Goal: Task Accomplishment & Management: Complete application form

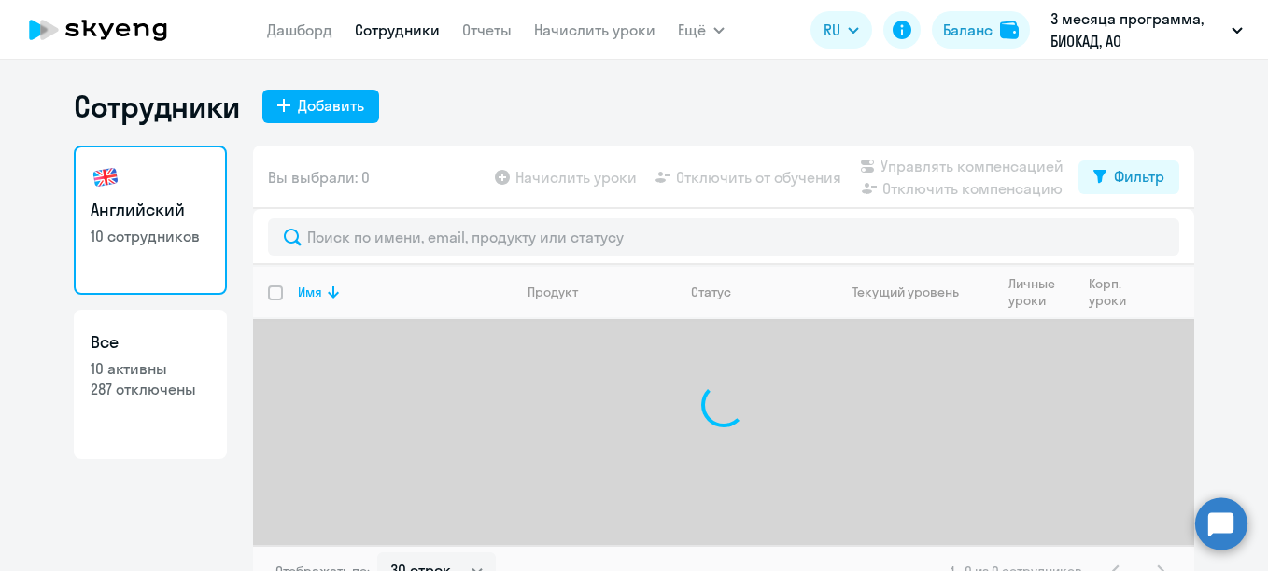
select select "30"
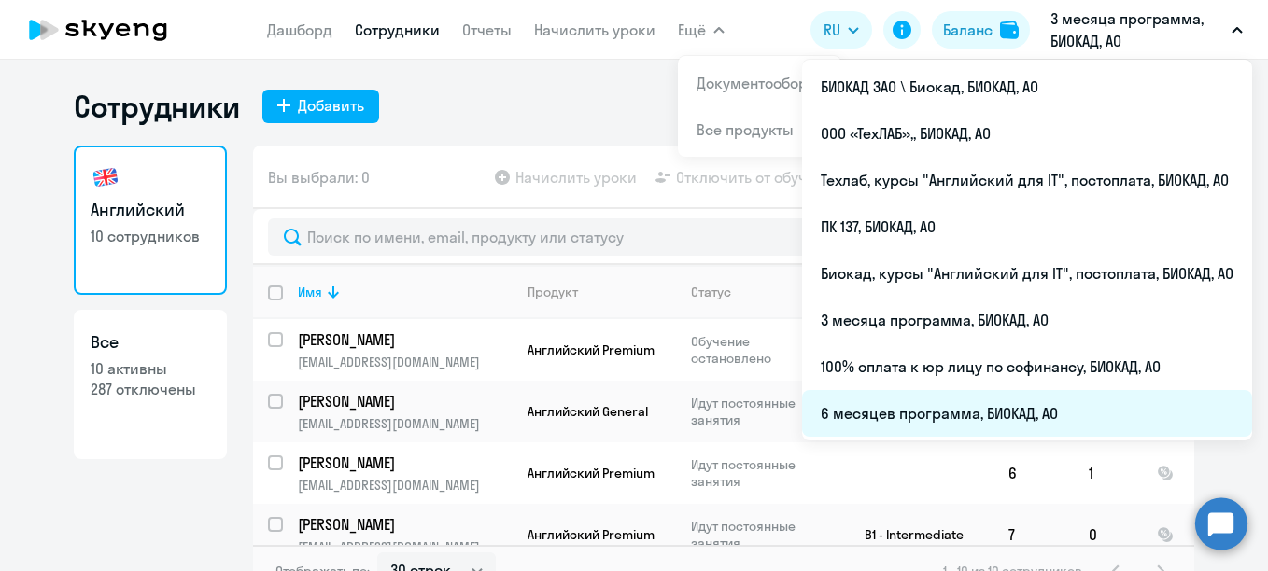
click at [938, 411] on li "6 месяцев программа, БИОКАД, АО" at bounding box center [1027, 413] width 450 height 47
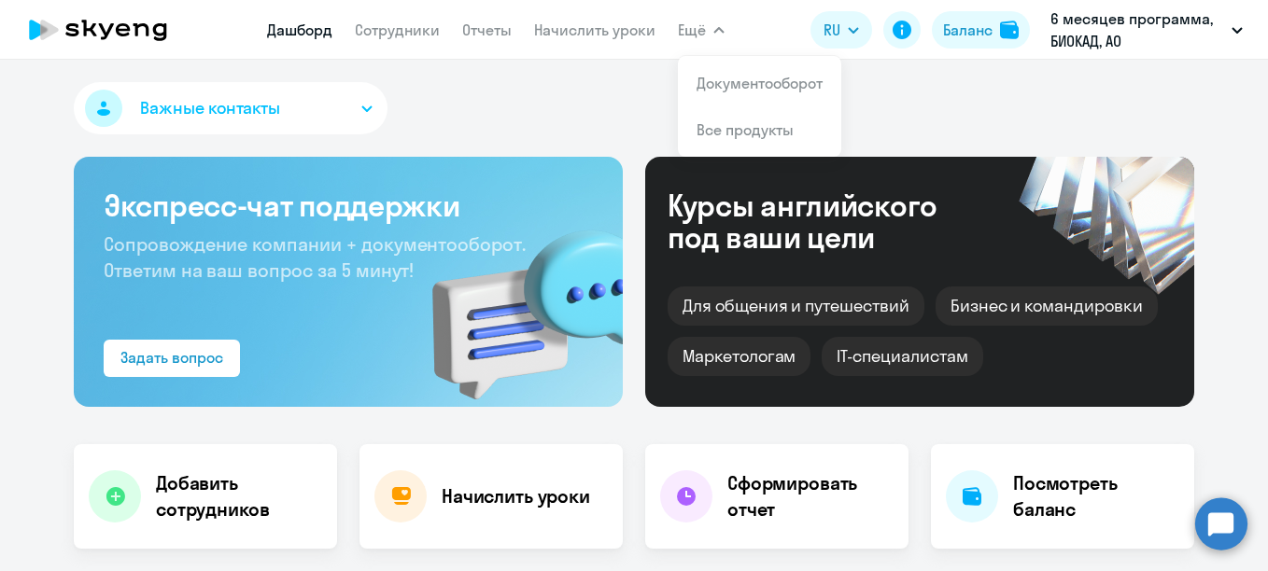
click at [397, 40] on app-menu-item-link "Сотрудники" at bounding box center [397, 30] width 85 height 23
click at [403, 24] on link "Сотрудники" at bounding box center [397, 30] width 85 height 19
select select "30"
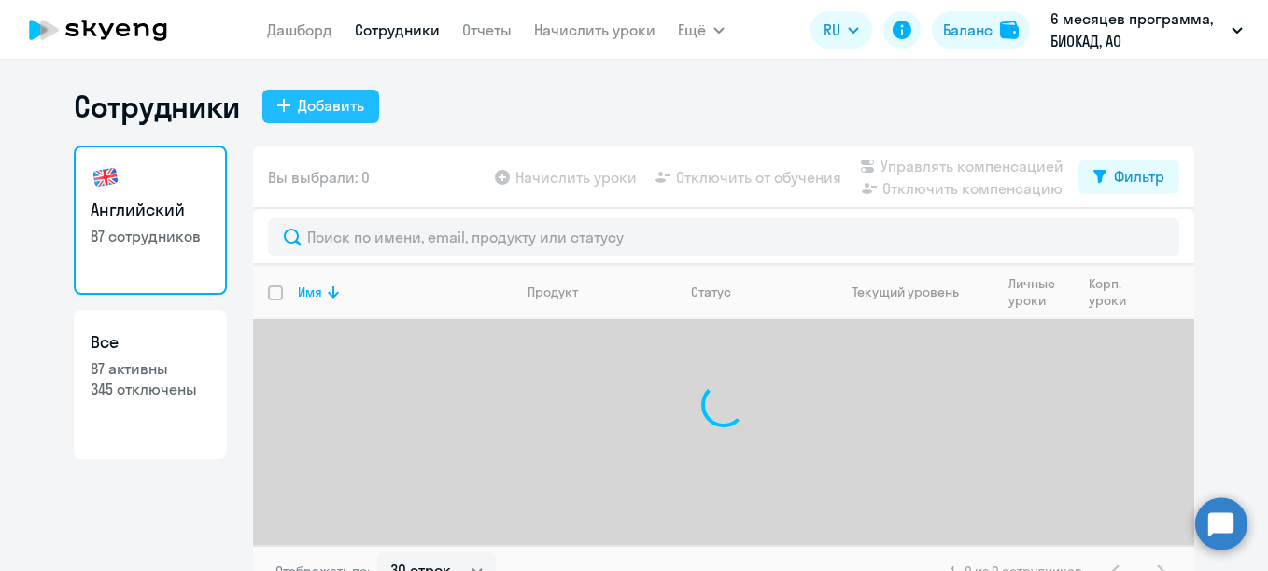
click at [344, 116] on div "Добавить" at bounding box center [331, 105] width 66 height 22
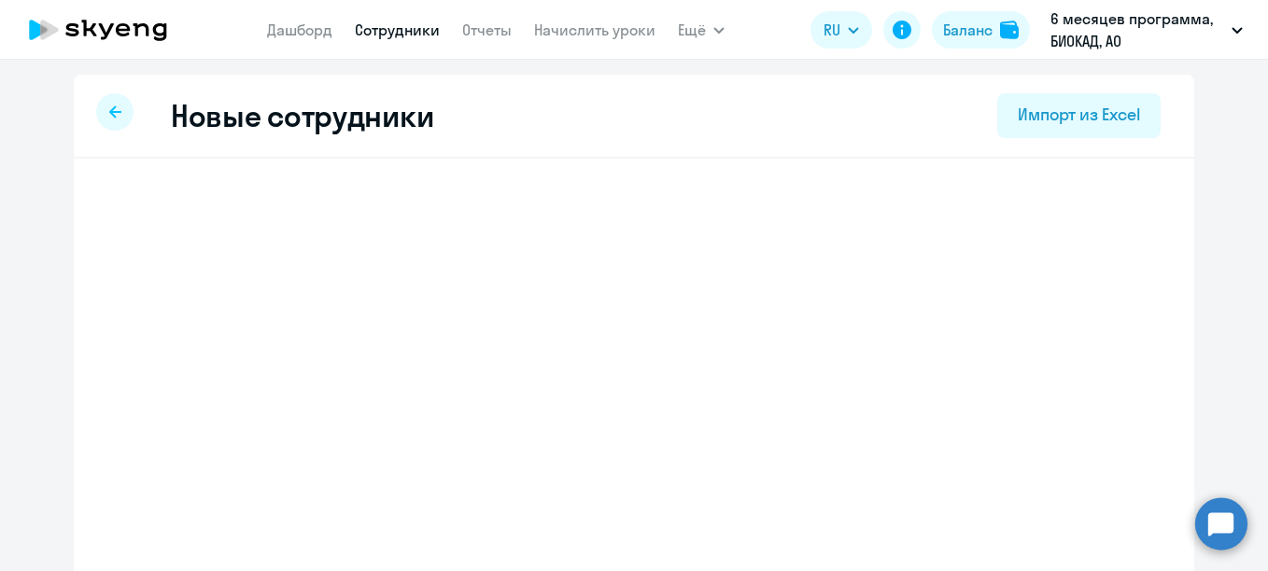
select select "english_adult_not_native_speaker"
select select "3"
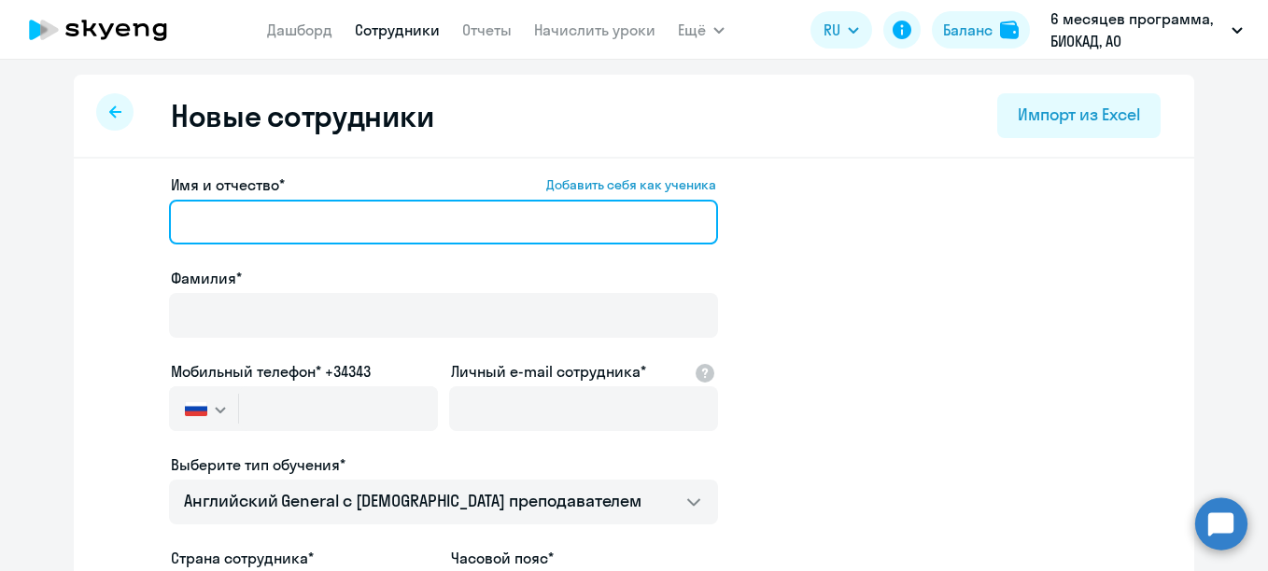
click at [407, 208] on input "Имя и отчество* Добавить себя как ученика" at bounding box center [443, 222] width 549 height 45
paste input "[PERSON_NAME]"
drag, startPoint x: 235, startPoint y: 220, endPoint x: 175, endPoint y: 212, distance: 61.3
click at [175, 212] on input "[PERSON_NAME]" at bounding box center [443, 222] width 549 height 45
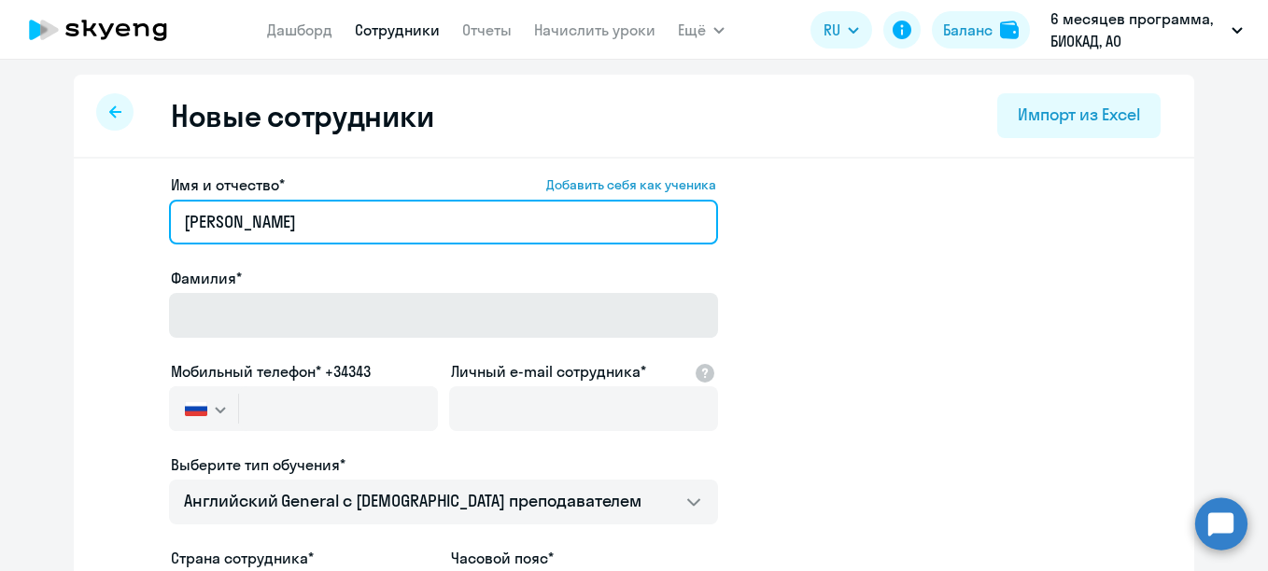
type input "[PERSON_NAME]"
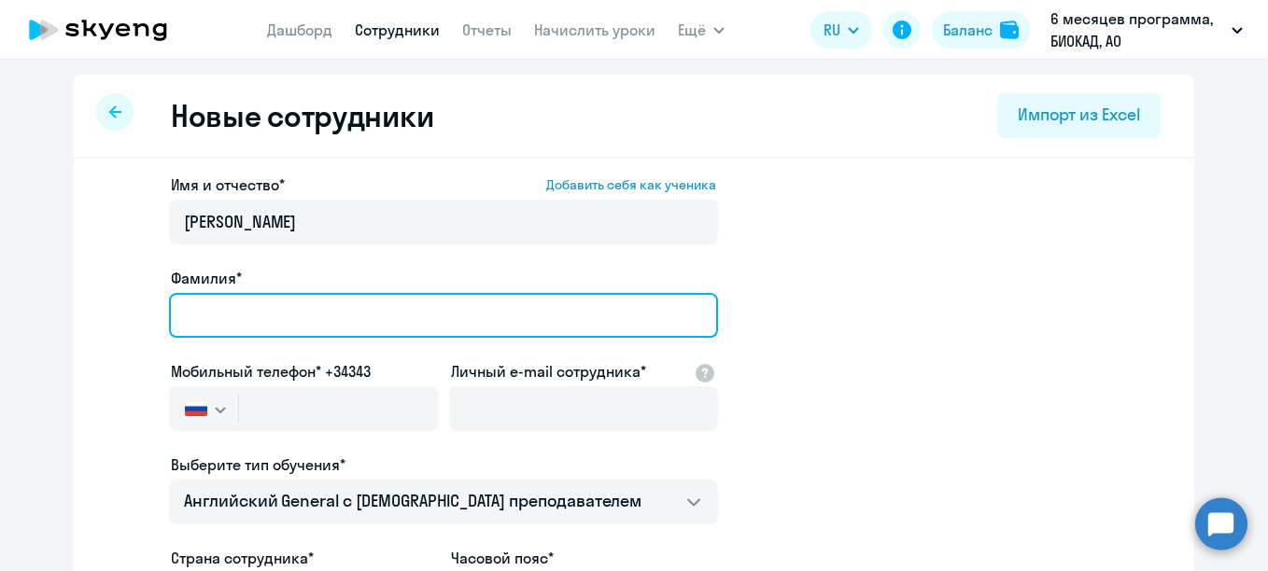
click at [197, 302] on input "Фамилия*" at bounding box center [443, 315] width 549 height 45
paste input "[PERSON_NAME]"
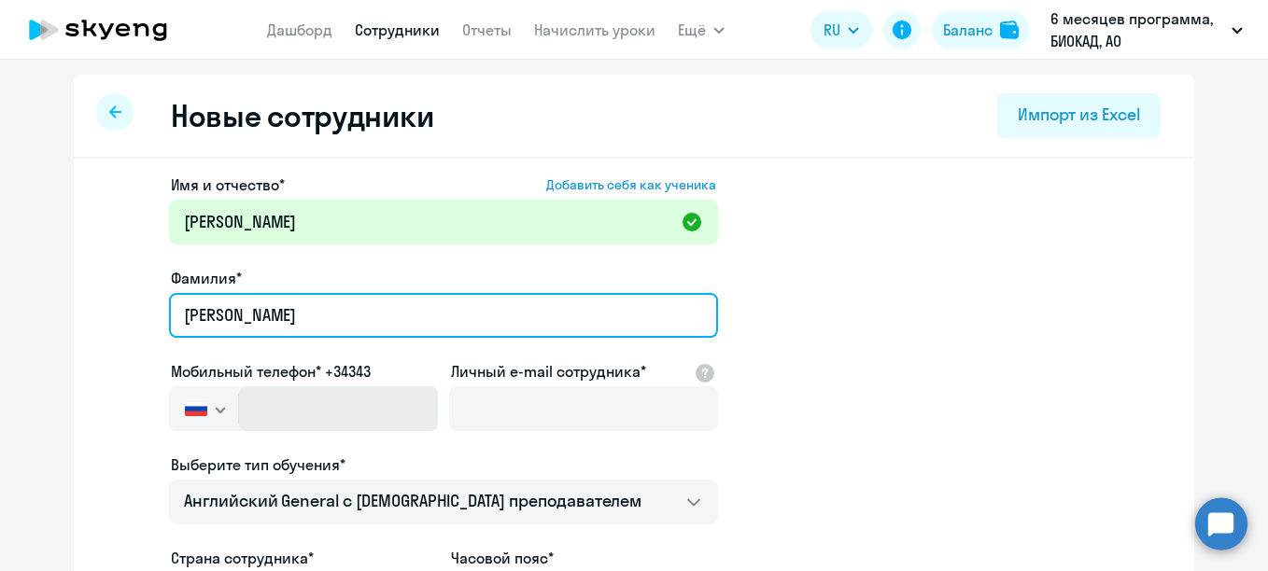
type input "[PERSON_NAME]"
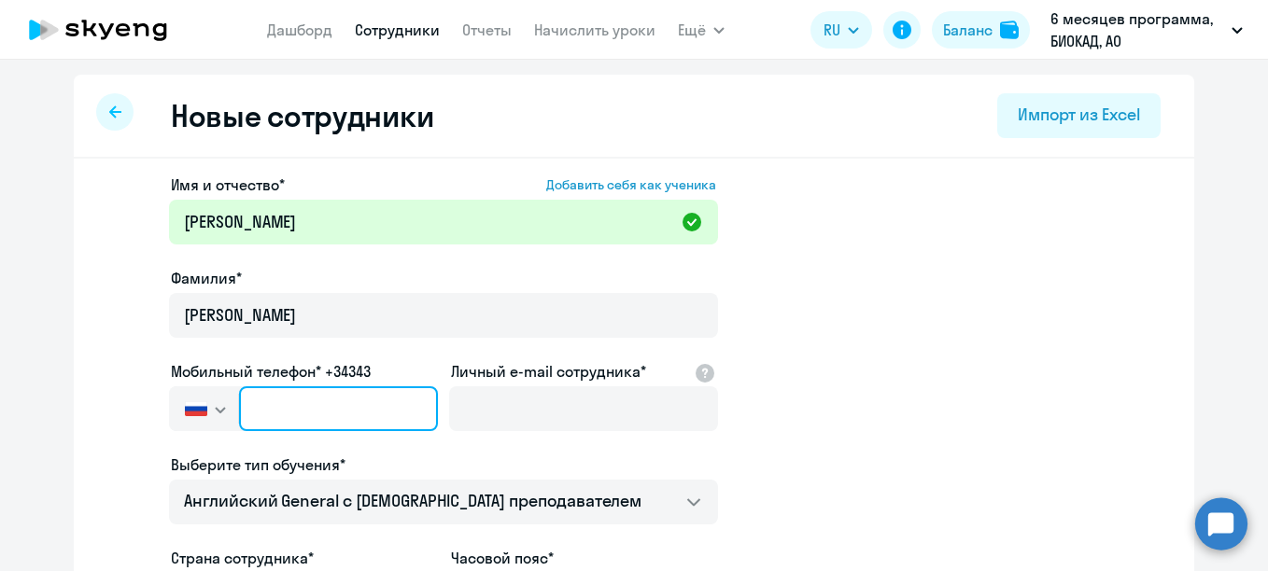
click at [331, 420] on input "text" at bounding box center [338, 408] width 199 height 45
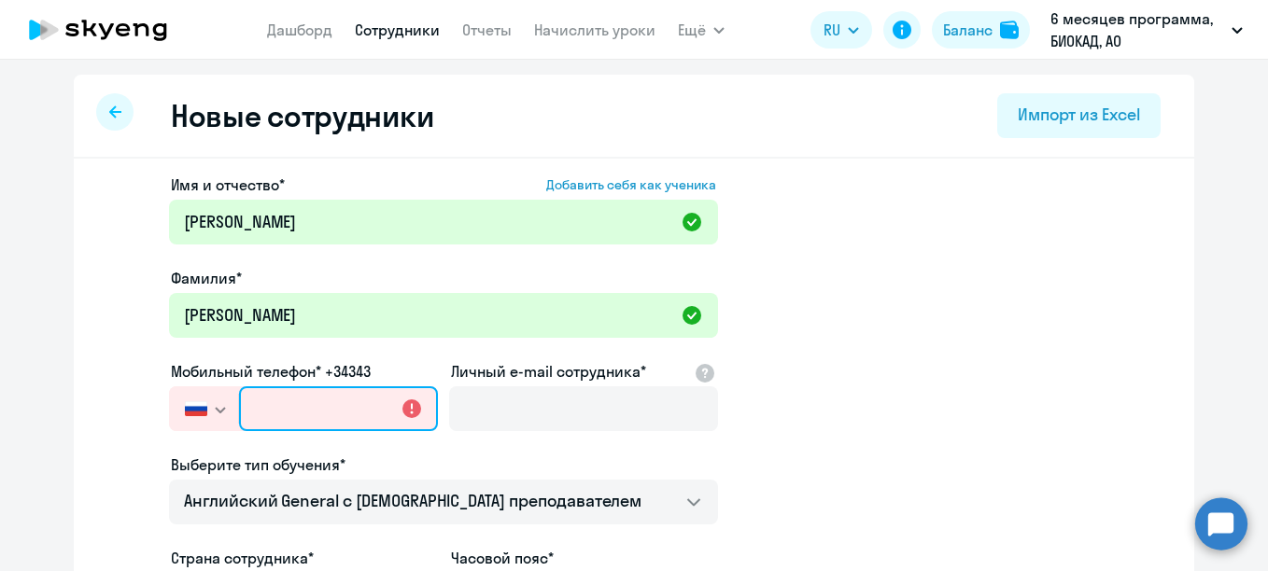
paste input "[PHONE_NUMBER]"
type input "[PHONE_NUMBER]"
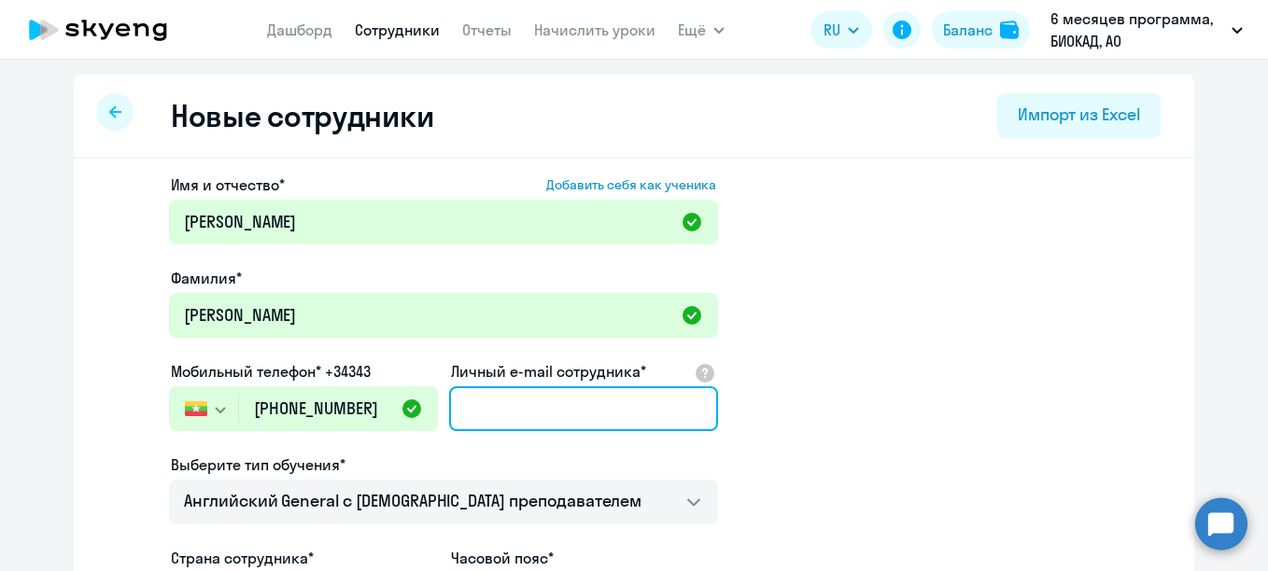
click at [509, 418] on input "Личный e-mail сотрудника*" at bounding box center [583, 408] width 269 height 45
paste input "9 531 770 938"
type input "9 531 770 938"
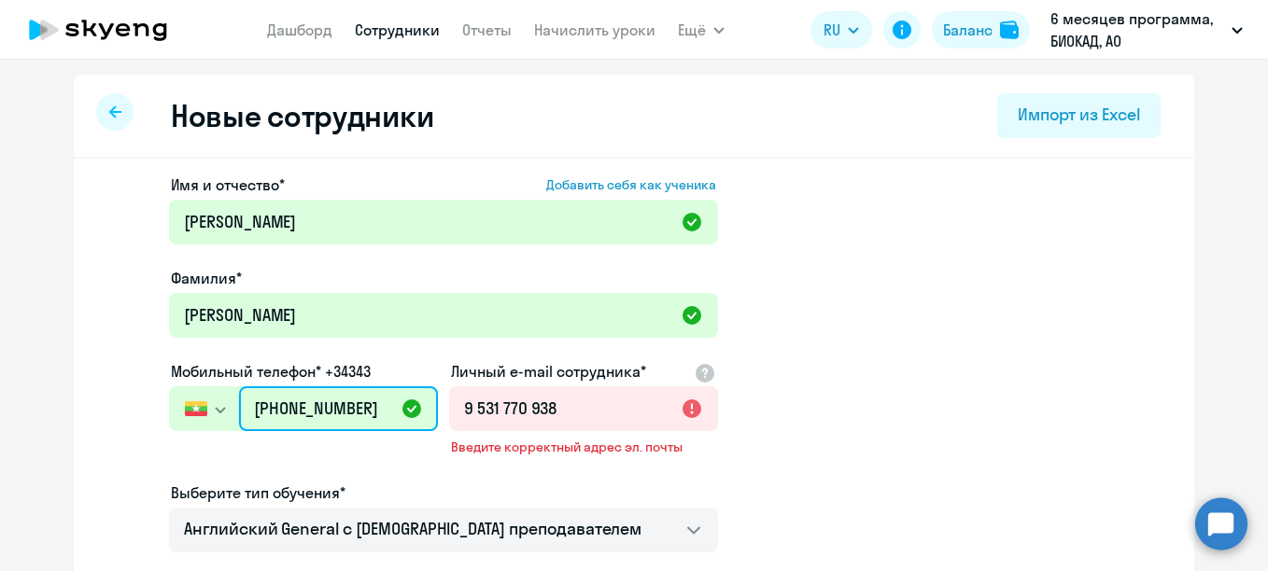
drag, startPoint x: 370, startPoint y: 413, endPoint x: 152, endPoint y: 390, distance: 218.7
click at [152, 390] on app-new-student-form "Имя и отчество* Добавить себя как ученика [PERSON_NAME]* [PERSON_NAME] телефон*…" at bounding box center [634, 521] width 1060 height 694
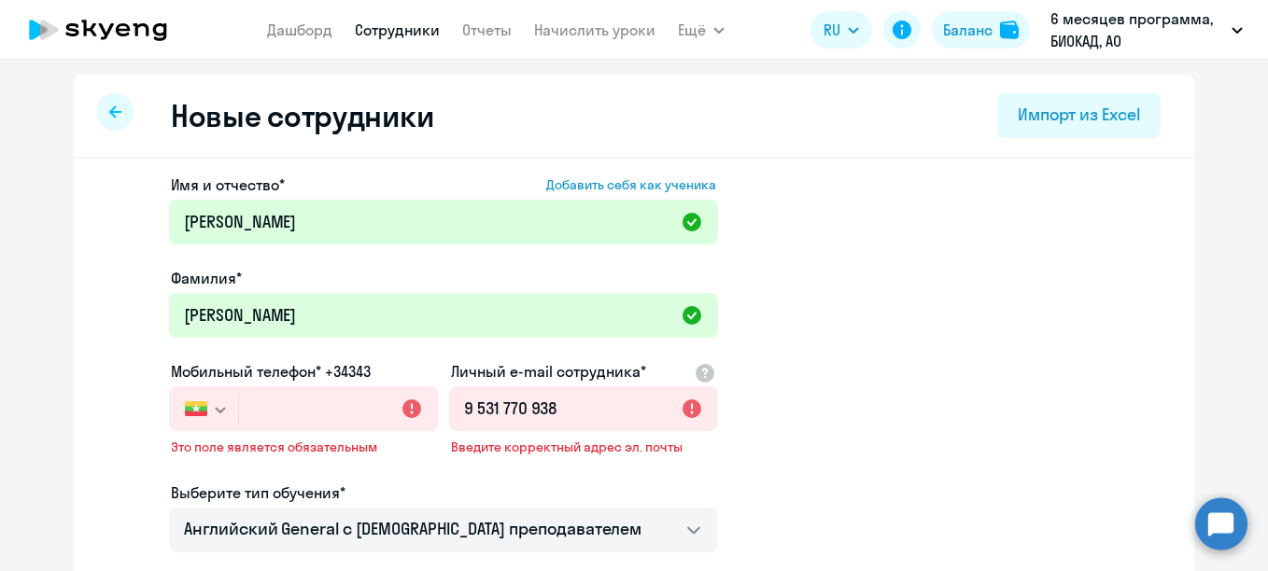
click at [204, 402] on button "button" at bounding box center [203, 408] width 69 height 45
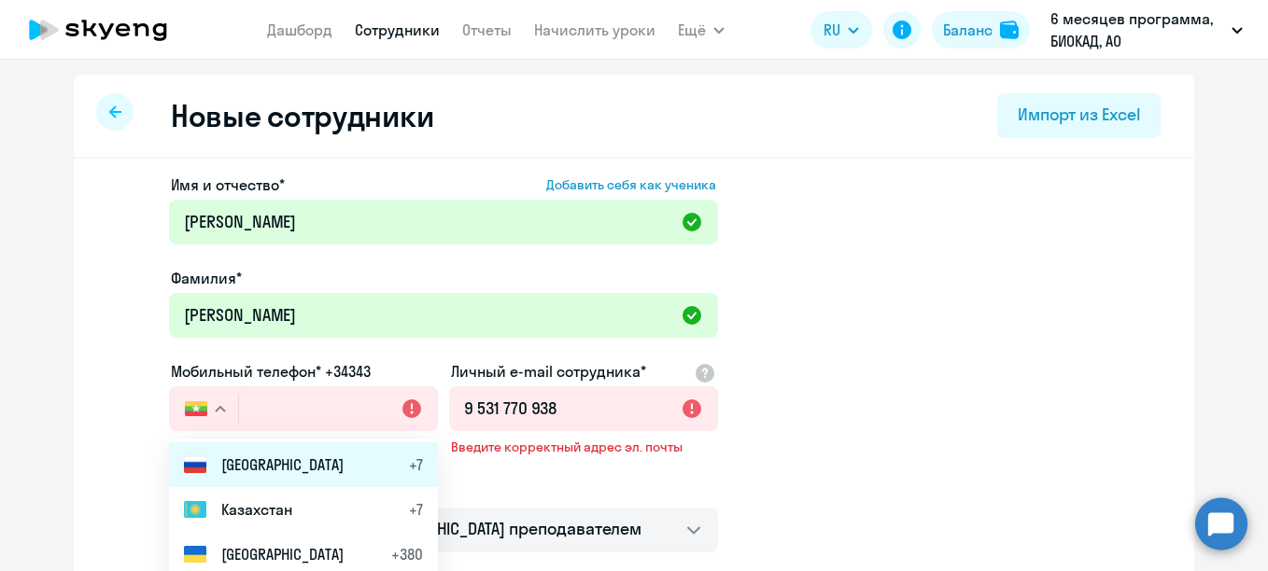
click at [225, 468] on span "[GEOGRAPHIC_DATA]" at bounding box center [282, 465] width 122 height 22
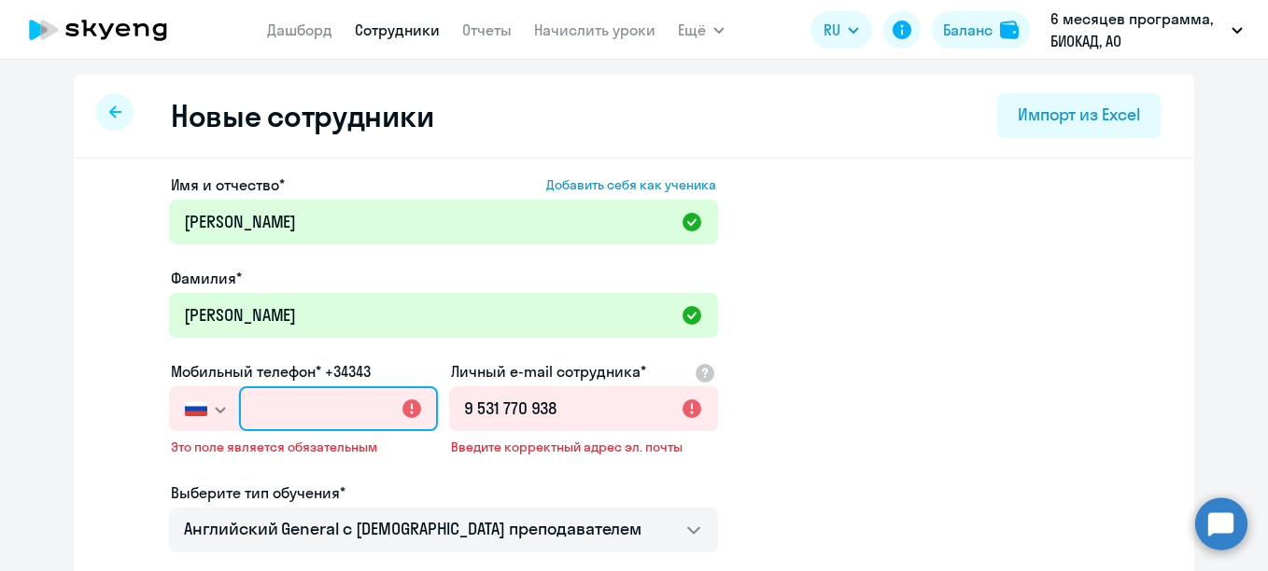
click at [301, 389] on input "text" at bounding box center [338, 408] width 199 height 45
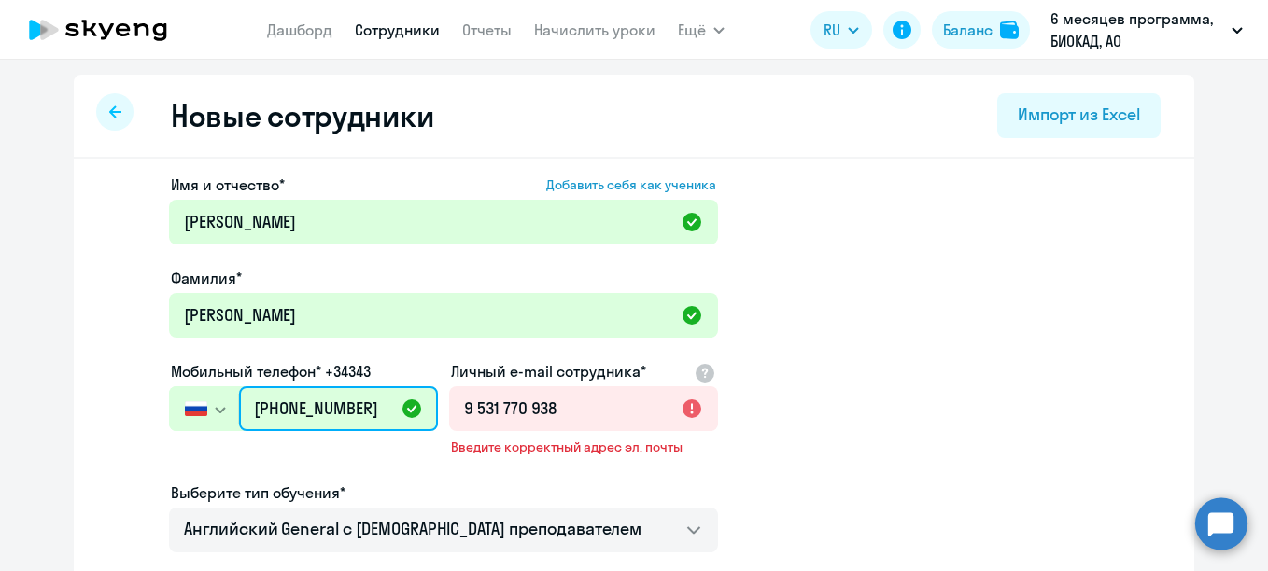
type input "[PHONE_NUMBER]"
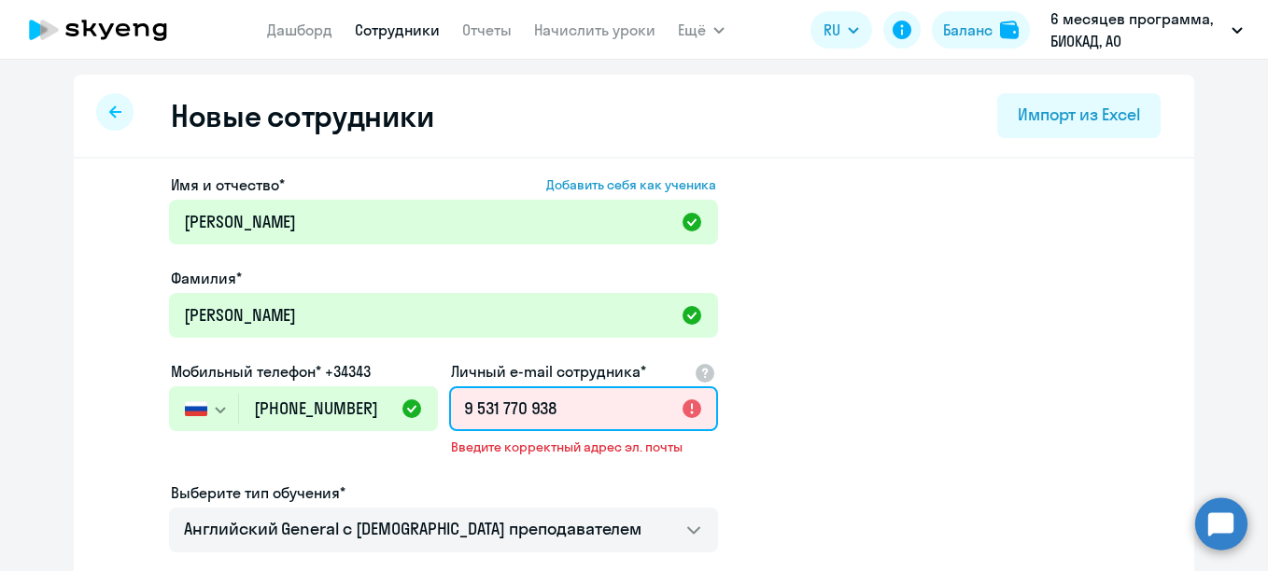
drag, startPoint x: 574, startPoint y: 419, endPoint x: 468, endPoint y: 411, distance: 106.8
click at [468, 411] on input "9 531 770 938" at bounding box center [583, 408] width 269 height 45
type input "9"
paste input "[EMAIL_ADDRESS][DOMAIN_NAME]"
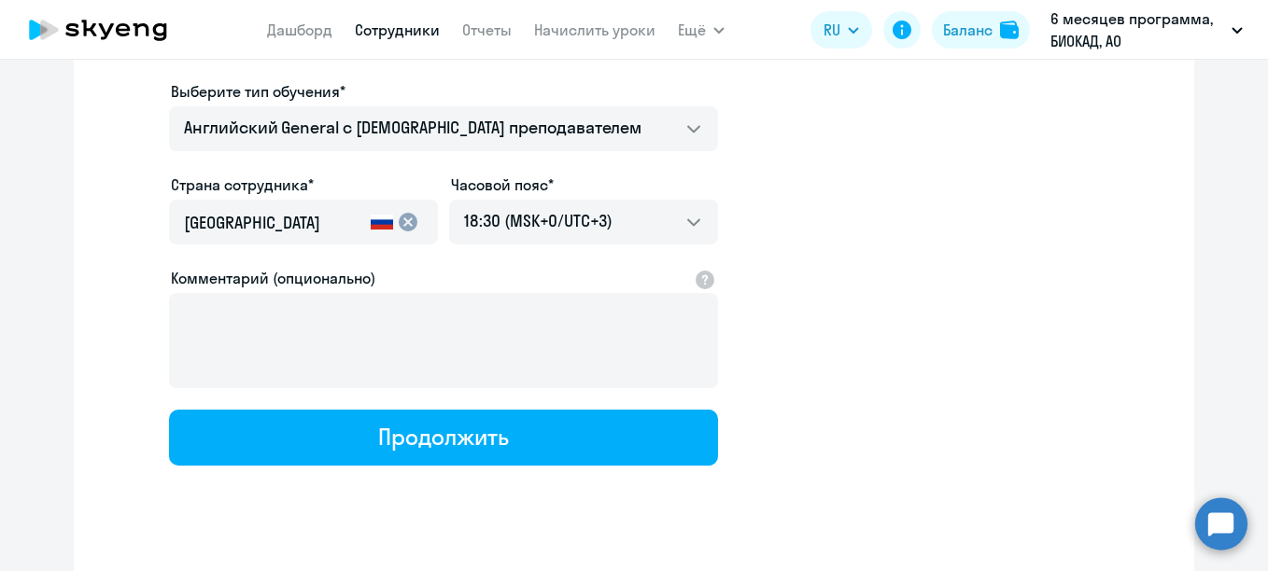
type input "[EMAIL_ADDRESS][DOMAIN_NAME]"
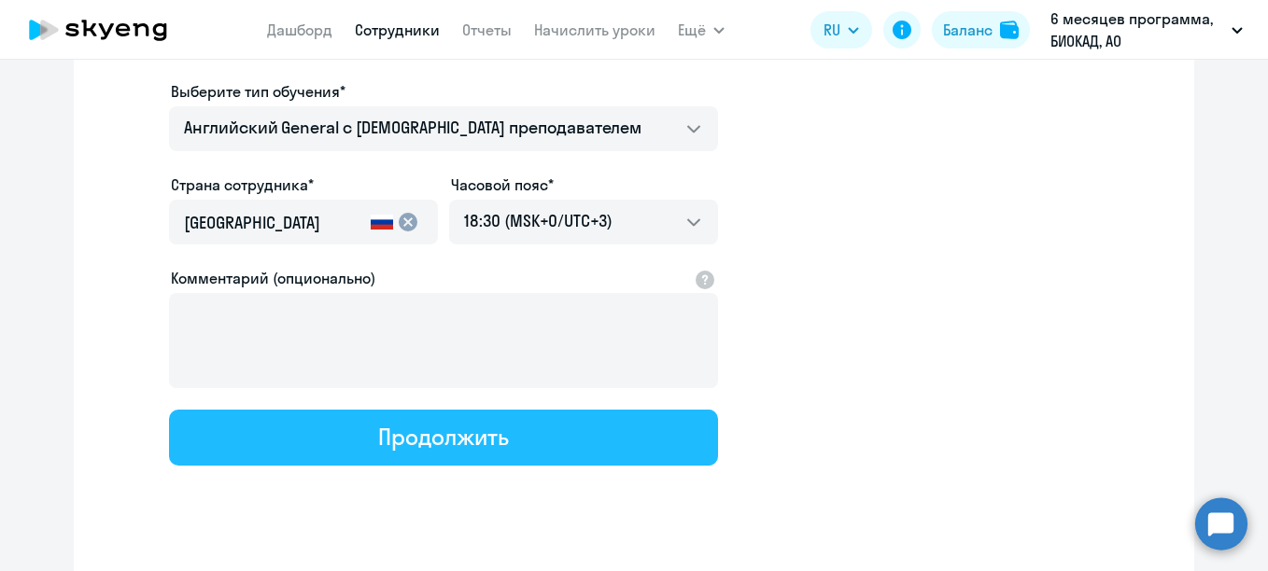
drag, startPoint x: 524, startPoint y: 469, endPoint x: 519, endPoint y: 460, distance: 9.6
click at [523, 469] on div "Имя и отчество* Добавить себя как ученика [PERSON_NAME]* [PERSON_NAME] телефон*…" at bounding box center [634, 195] width 1120 height 821
click at [514, 446] on button "Продолжить" at bounding box center [443, 438] width 549 height 56
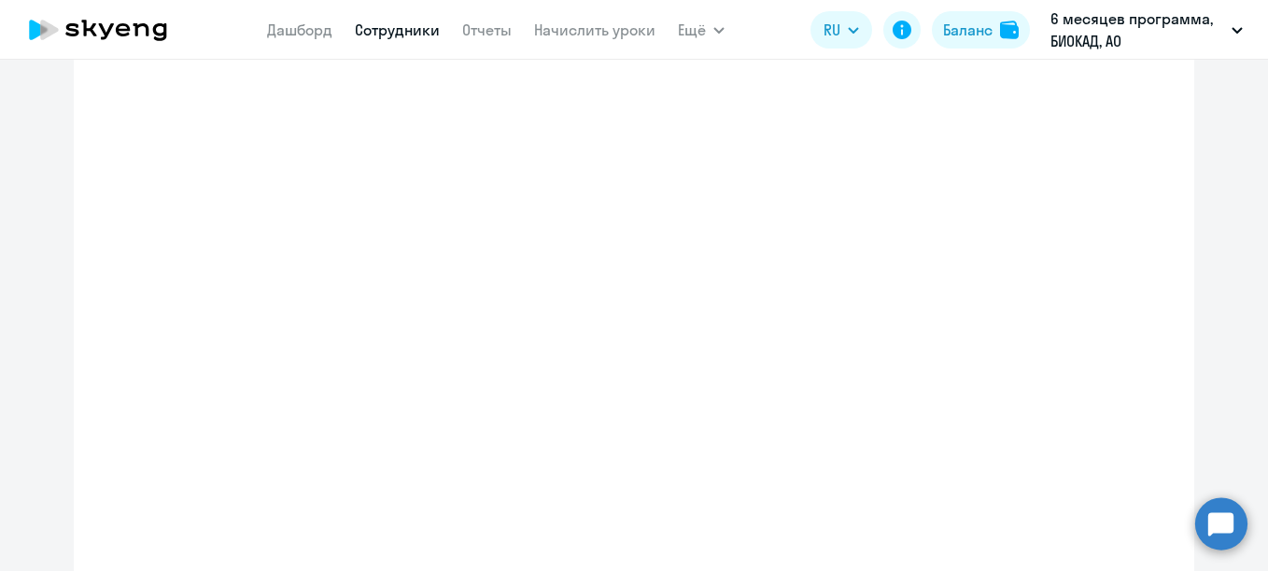
select select "english_adult_not_native_speaker"
select select "3"
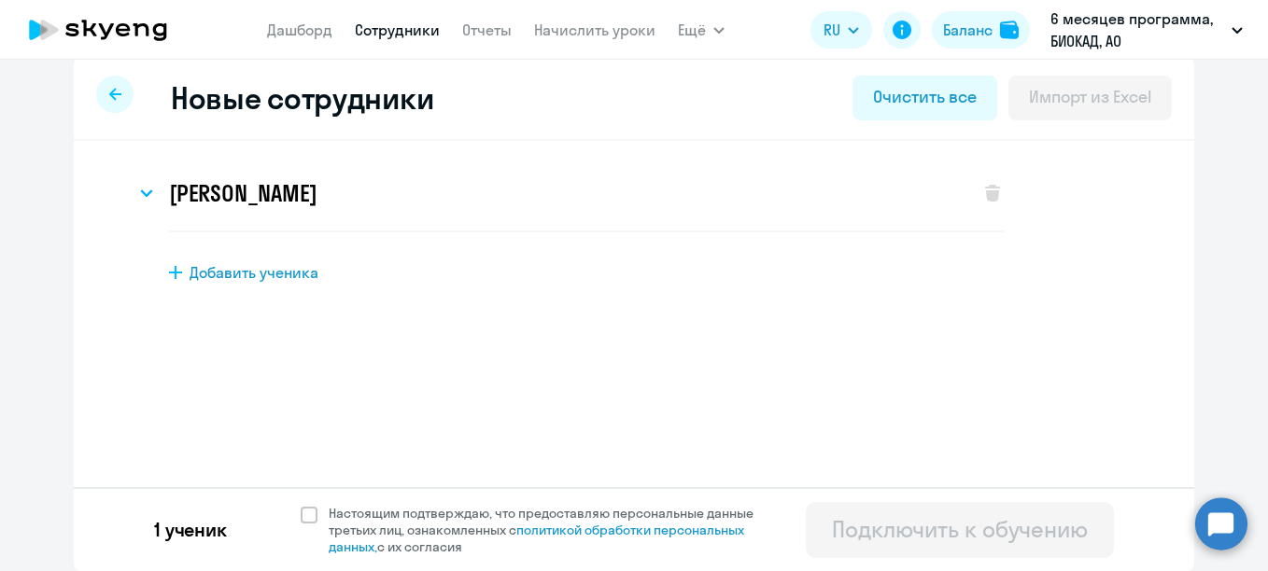
scroll to position [18, 0]
click at [350, 521] on span "Настоящим подтверждаю, что предоставляю персональные данные третьих лиц, ознако…" at bounding box center [552, 530] width 447 height 50
click at [301, 505] on input "Настоящим подтверждаю, что предоставляю персональные данные третьих лиц, ознако…" at bounding box center [300, 504] width 1 height 1
checkbox input "true"
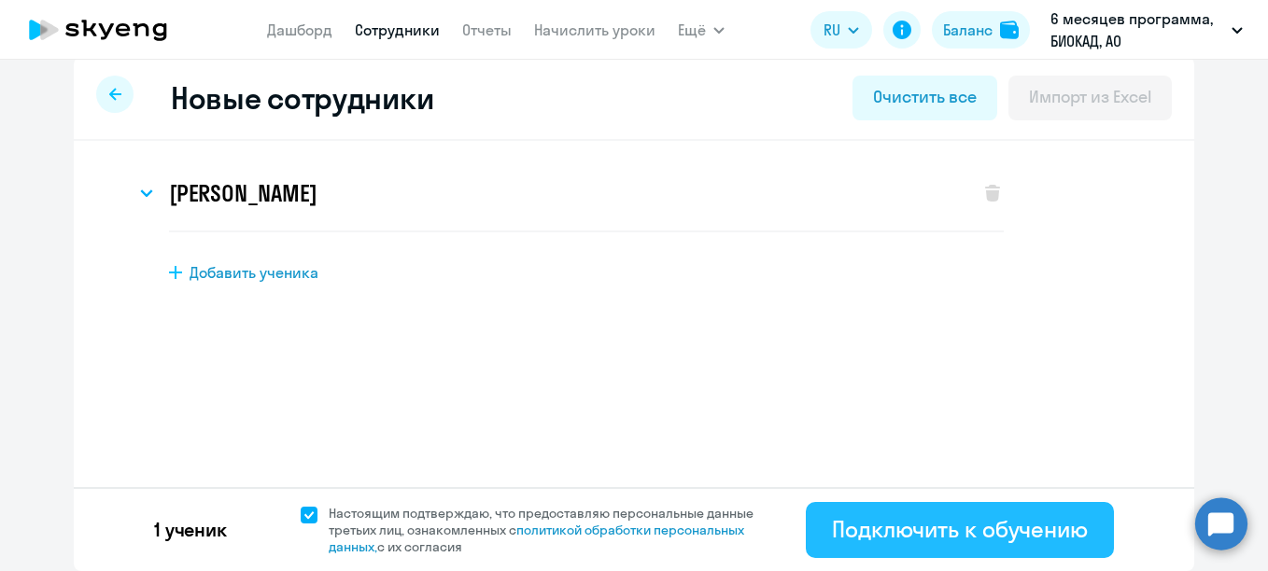
click at [904, 510] on button "Подключить к обучению" at bounding box center [960, 530] width 308 height 56
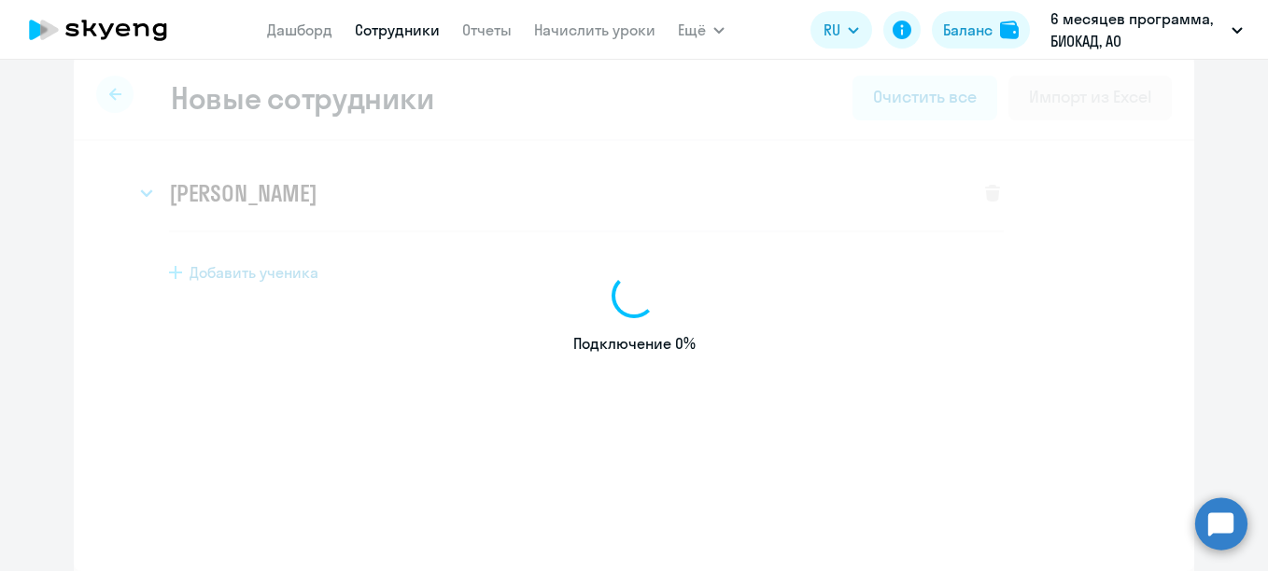
select select "english_adult_not_native_speaker"
select select "3"
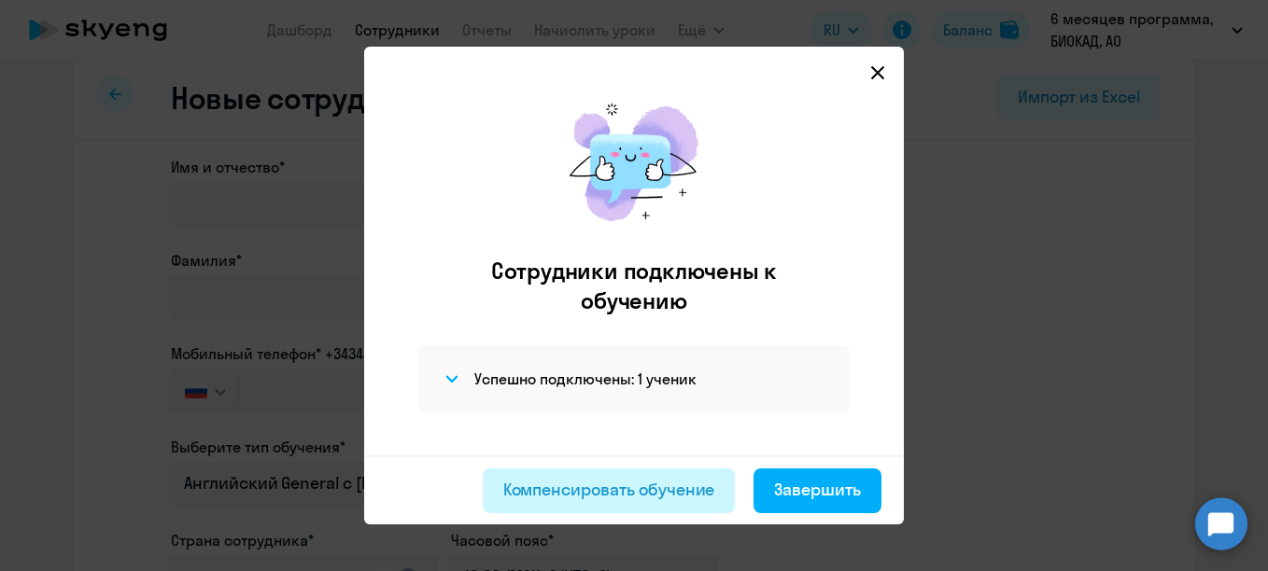
click at [553, 488] on div "Компенсировать обучение" at bounding box center [609, 490] width 212 height 24
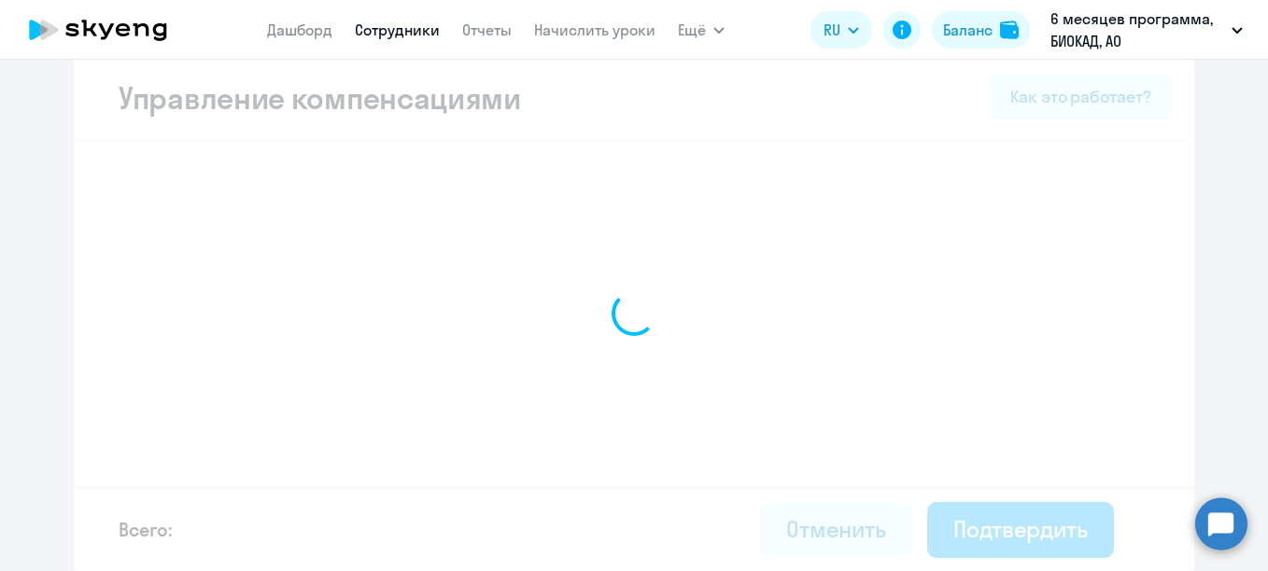
select select "MONTHLY"
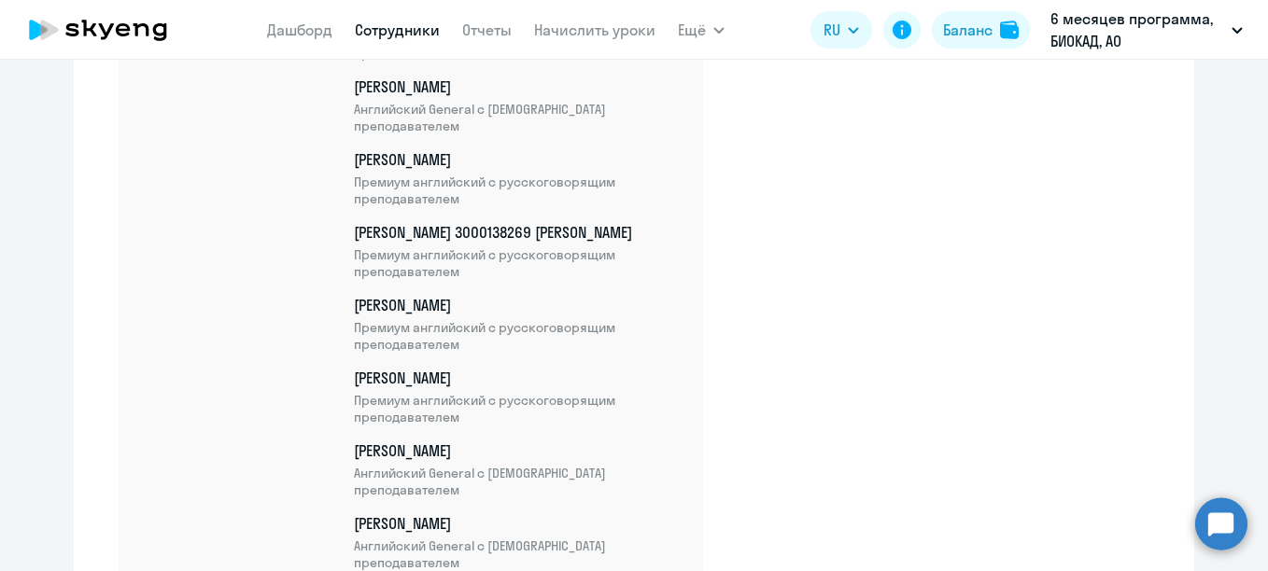
scroll to position [6332, 0]
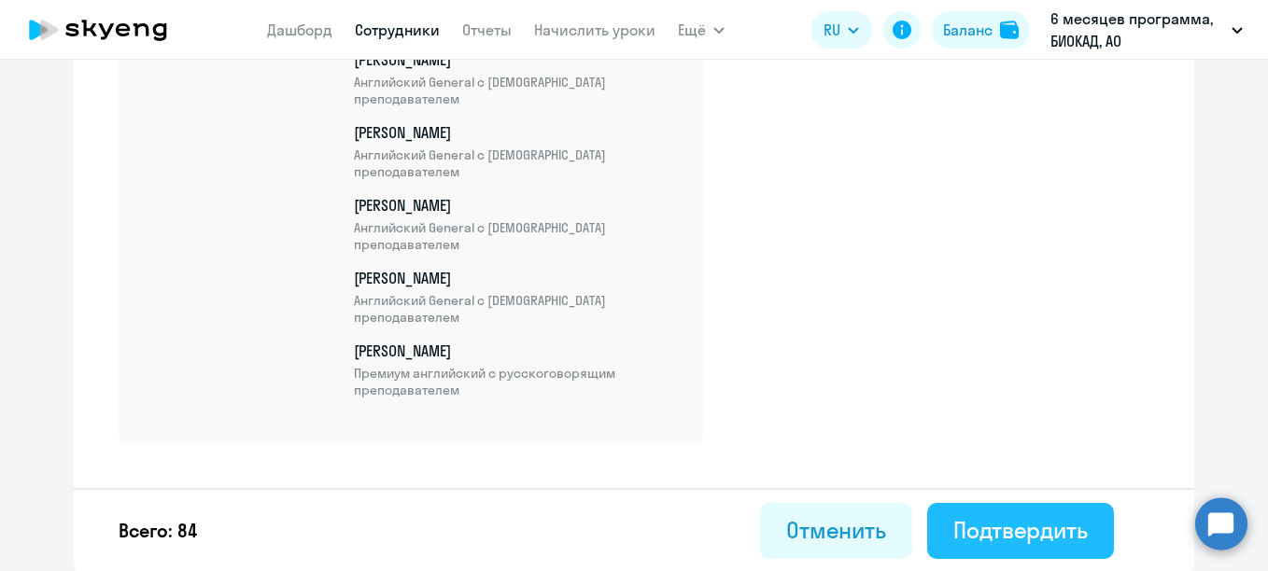
click at [953, 520] on div "Подтвердить" at bounding box center [1020, 530] width 134 height 30
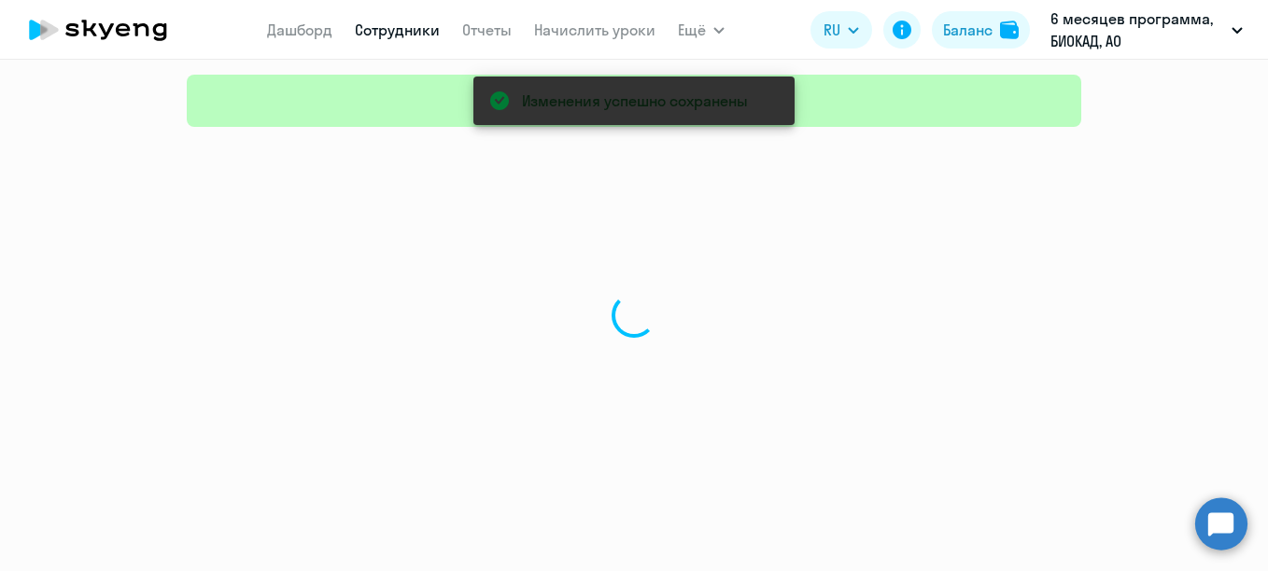
select select "30"
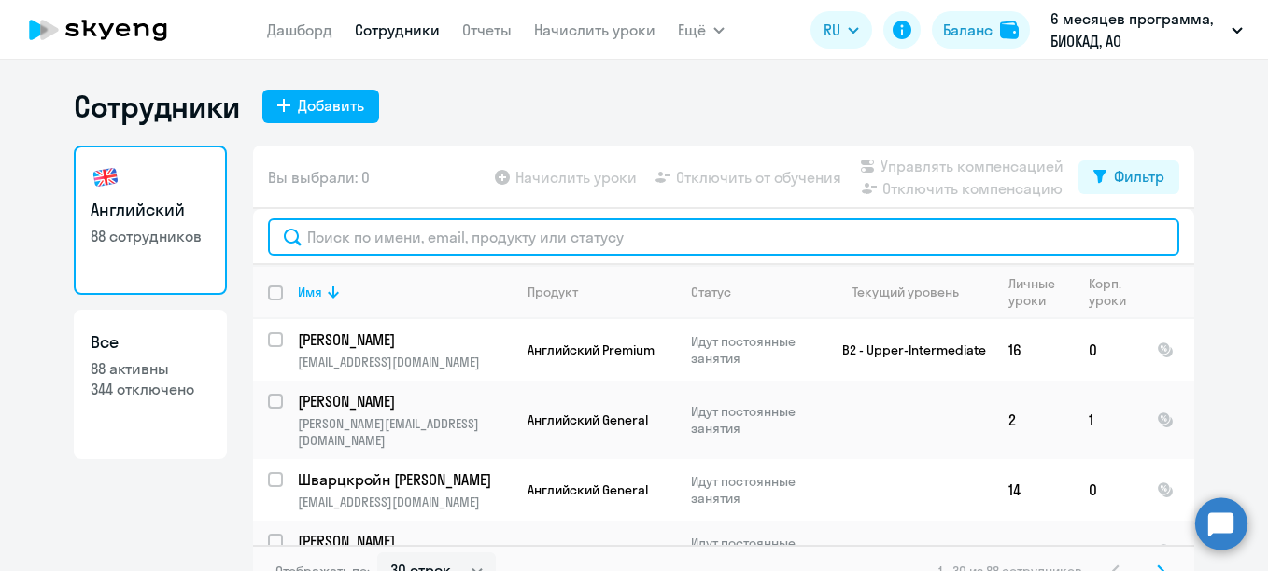
click at [381, 234] on input "text" at bounding box center [723, 236] width 911 height 37
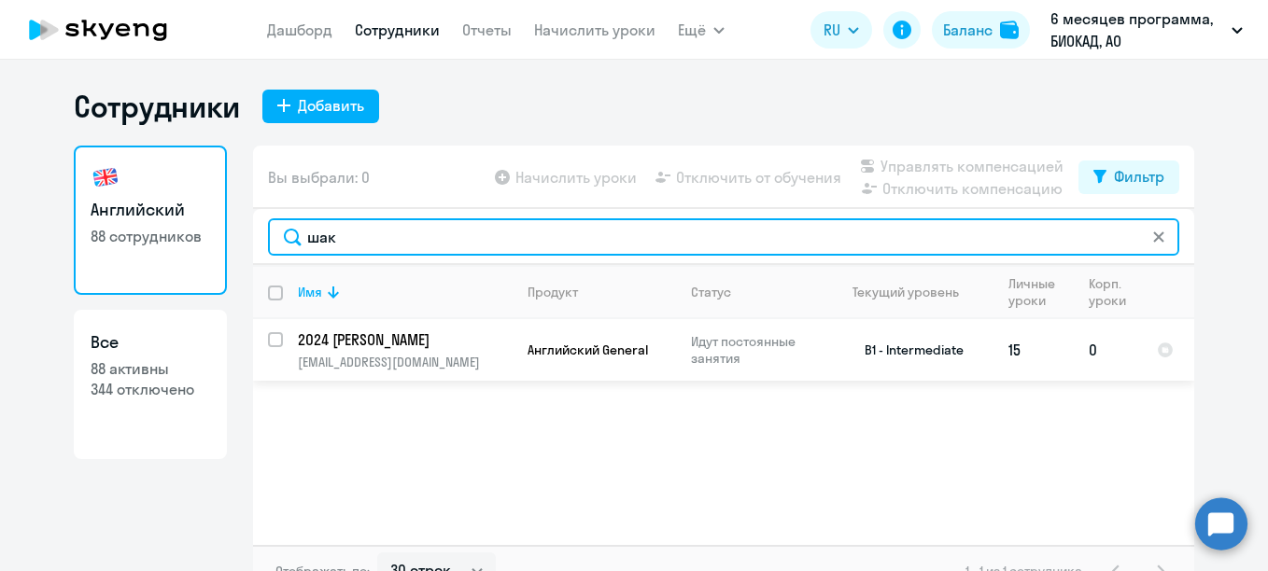
type input "шак"
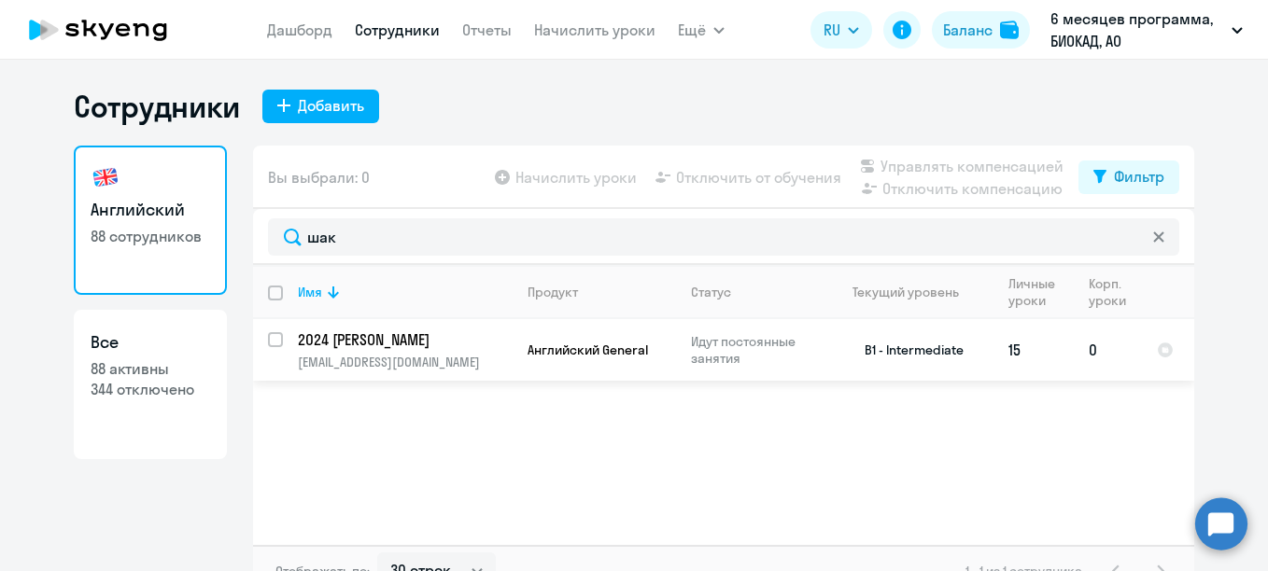
click at [271, 335] on input "select row 16564664" at bounding box center [286, 350] width 37 height 37
checkbox input "true"
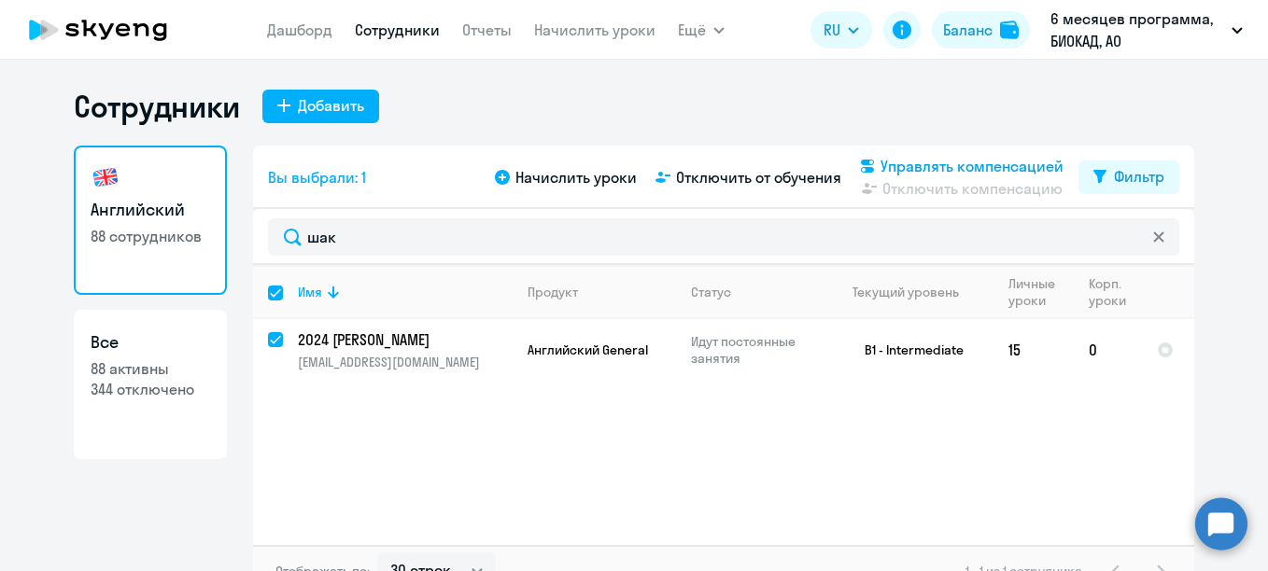
click at [975, 170] on span "Управлять компенсацией" at bounding box center [971, 166] width 183 height 22
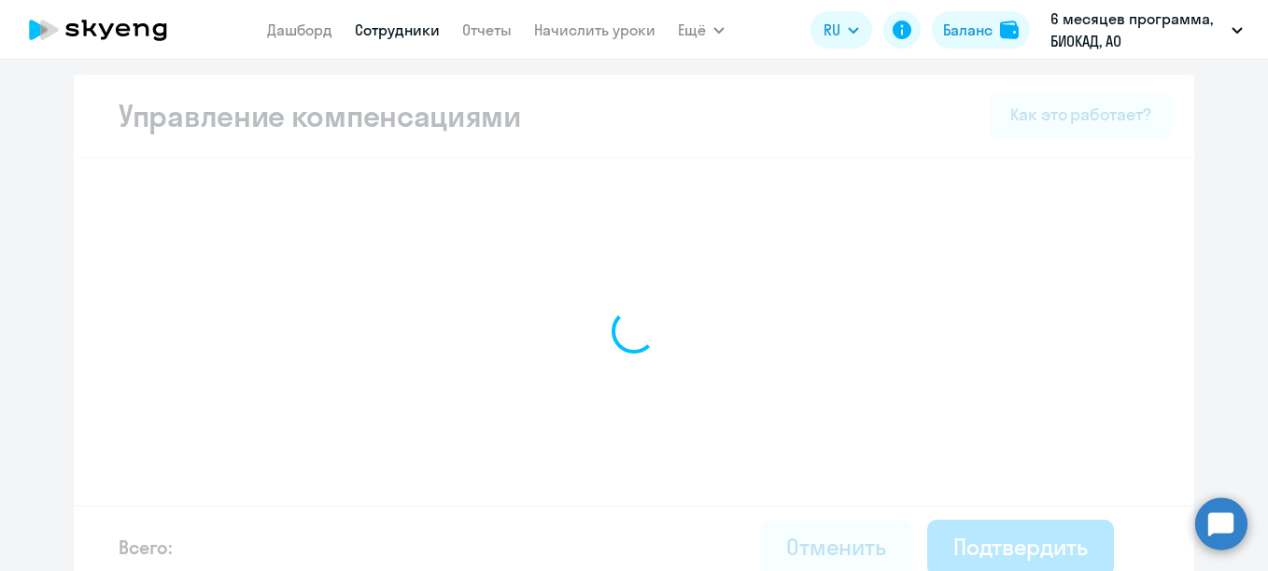
select select "MONTHLY"
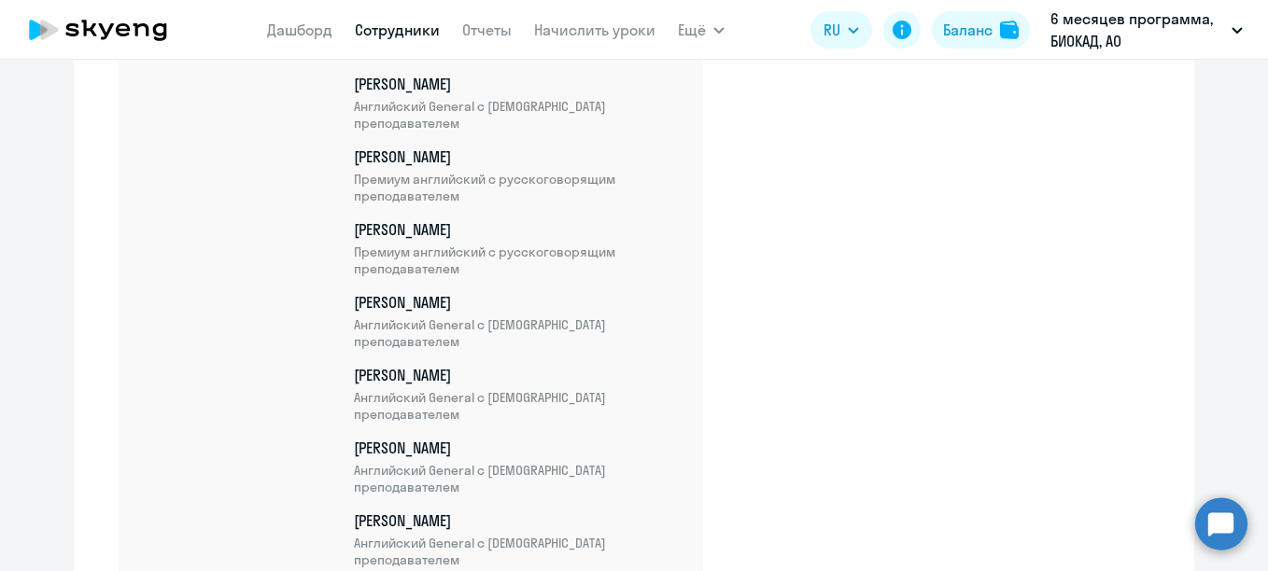
scroll to position [6467, 0]
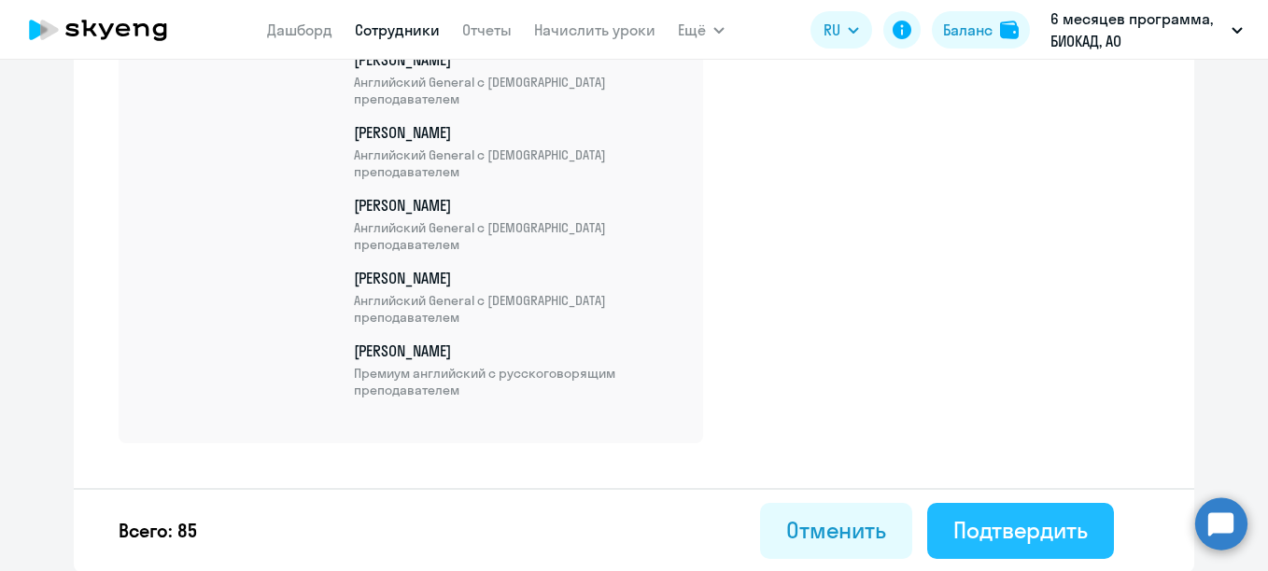
click at [1000, 539] on div "Подтвердить" at bounding box center [1020, 530] width 134 height 30
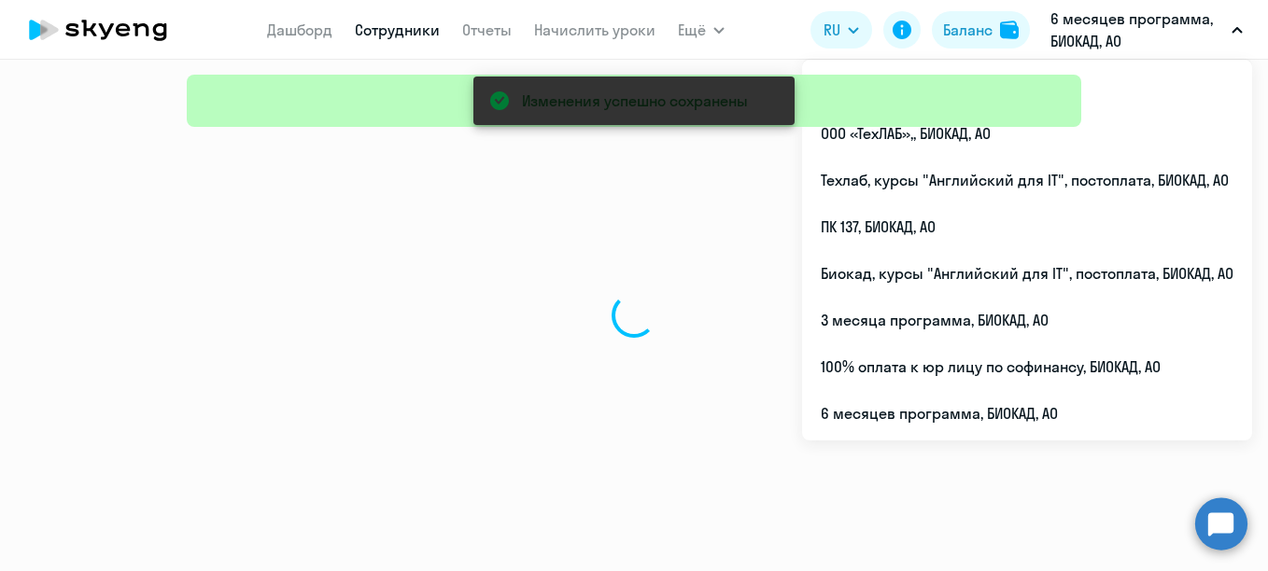
select select "30"
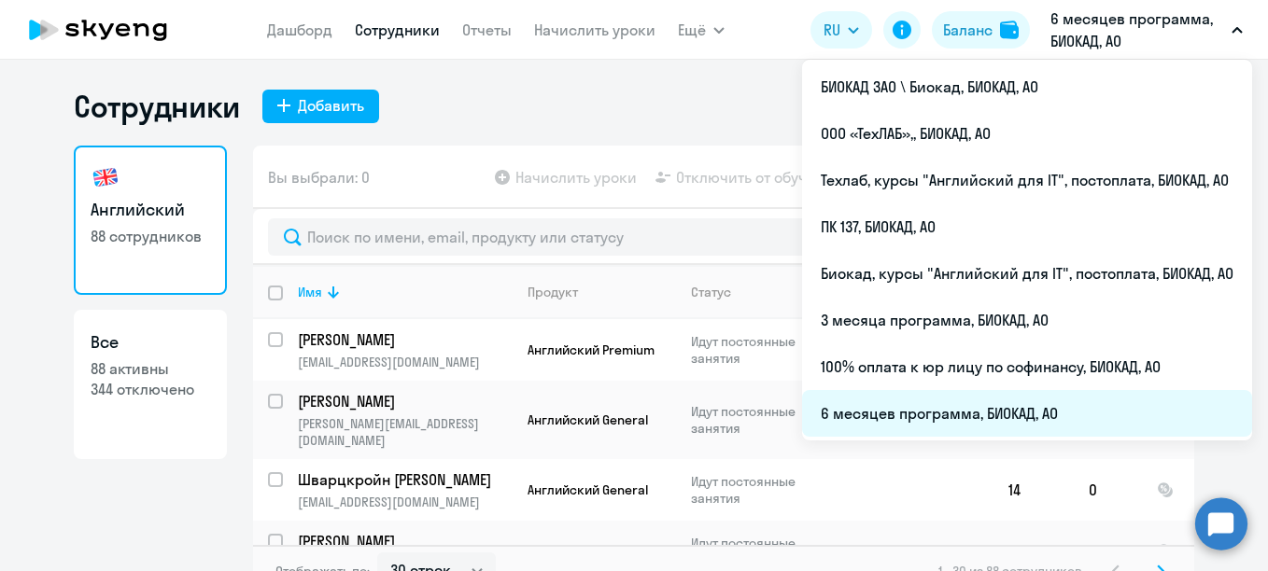
click at [958, 414] on li "6 месяцев программа, БИОКАД, АО" at bounding box center [1027, 413] width 450 height 47
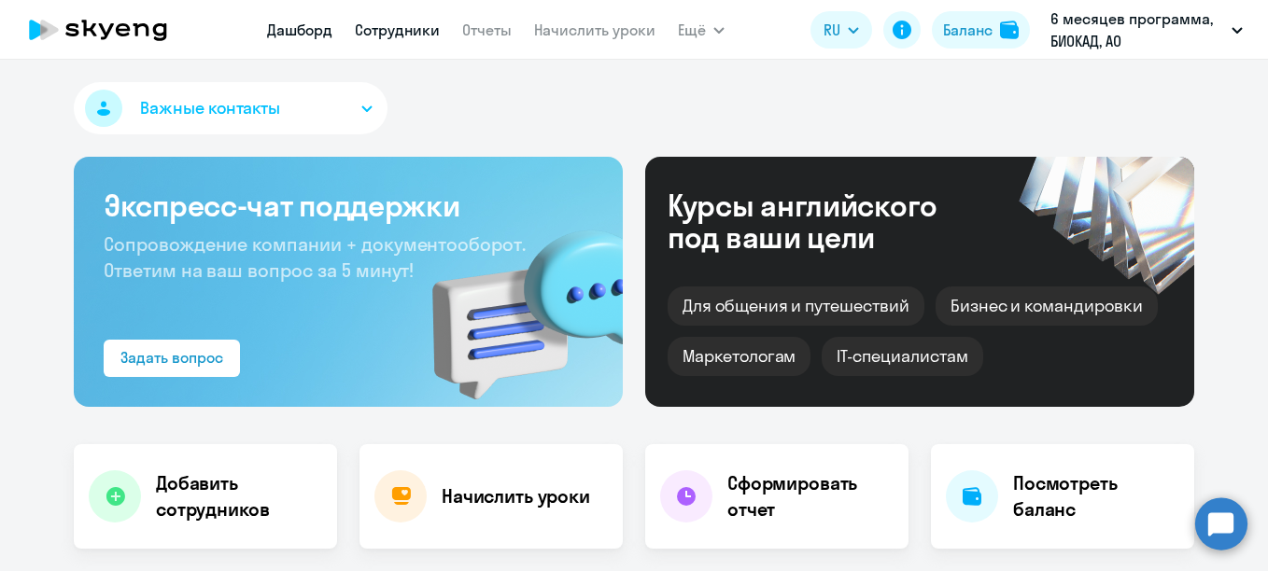
click at [417, 36] on link "Сотрудники" at bounding box center [397, 30] width 85 height 19
select select "30"
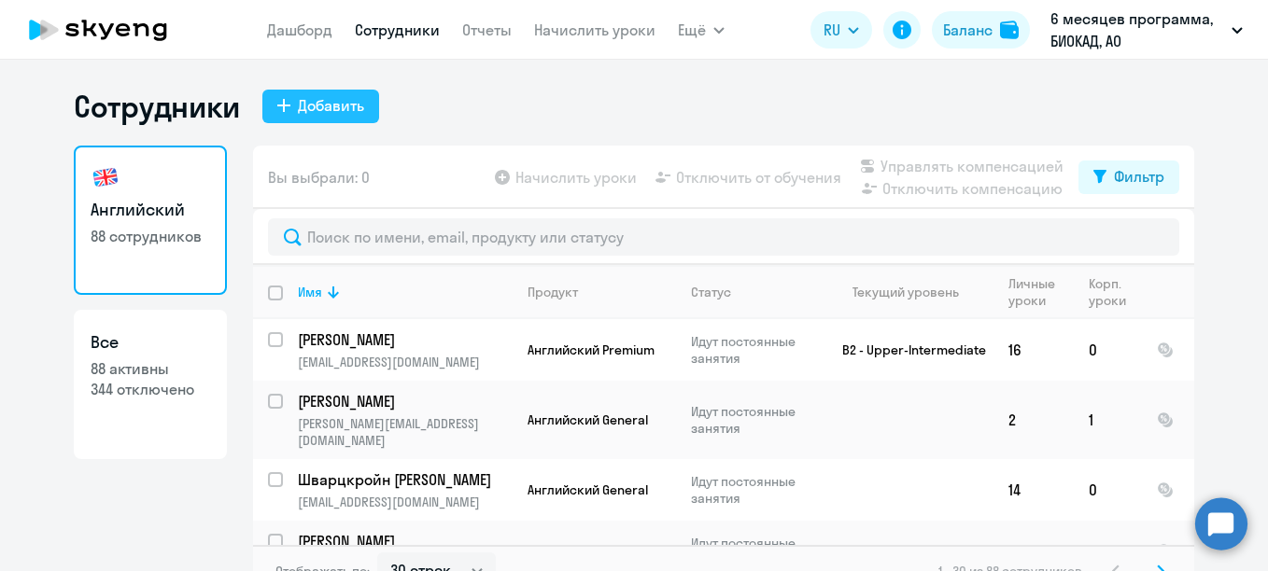
click at [342, 114] on div "Добавить" at bounding box center [331, 105] width 66 height 22
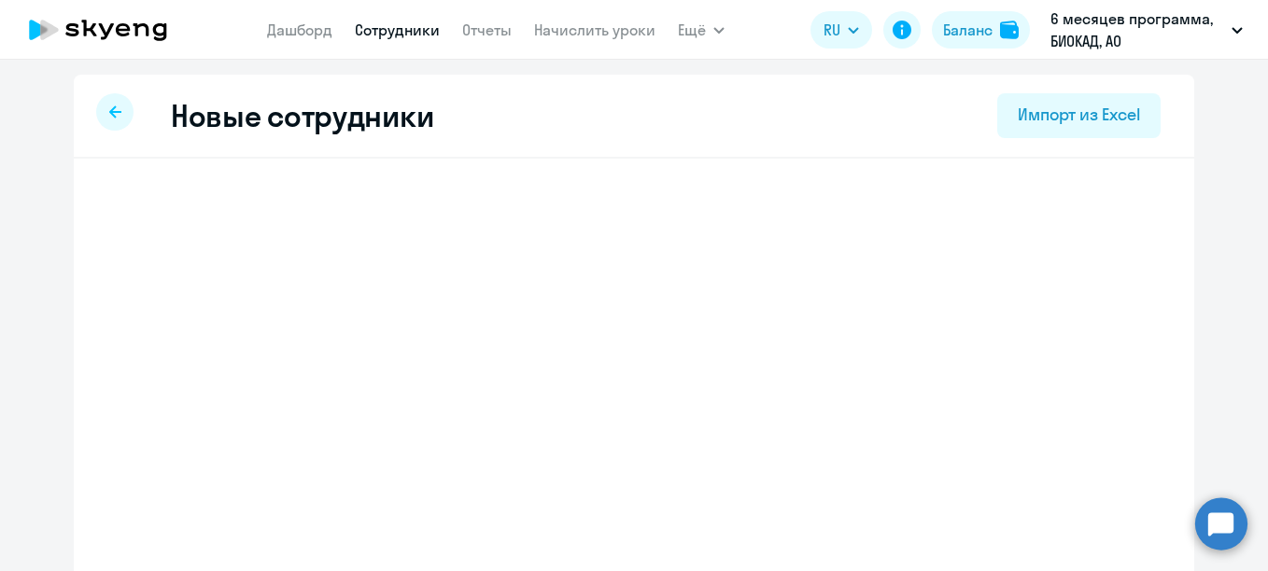
select select "english_adult_not_native_speaker"
select select "3"
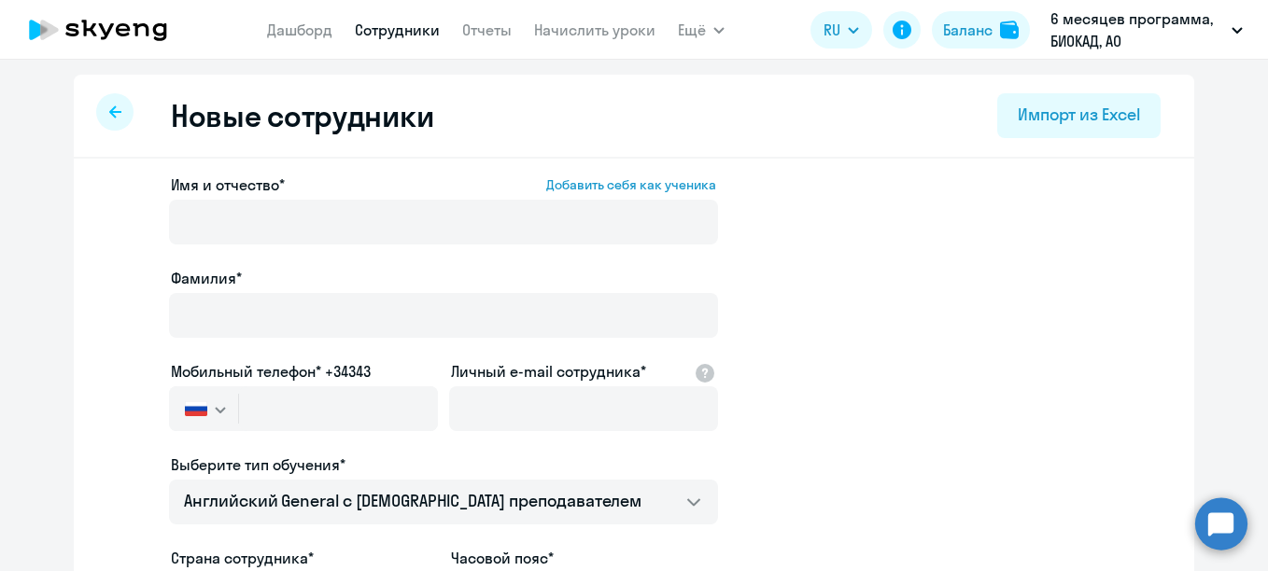
click at [363, 199] on div "Имя и отчество* Добавить себя как ученика" at bounding box center [443, 213] width 549 height 78
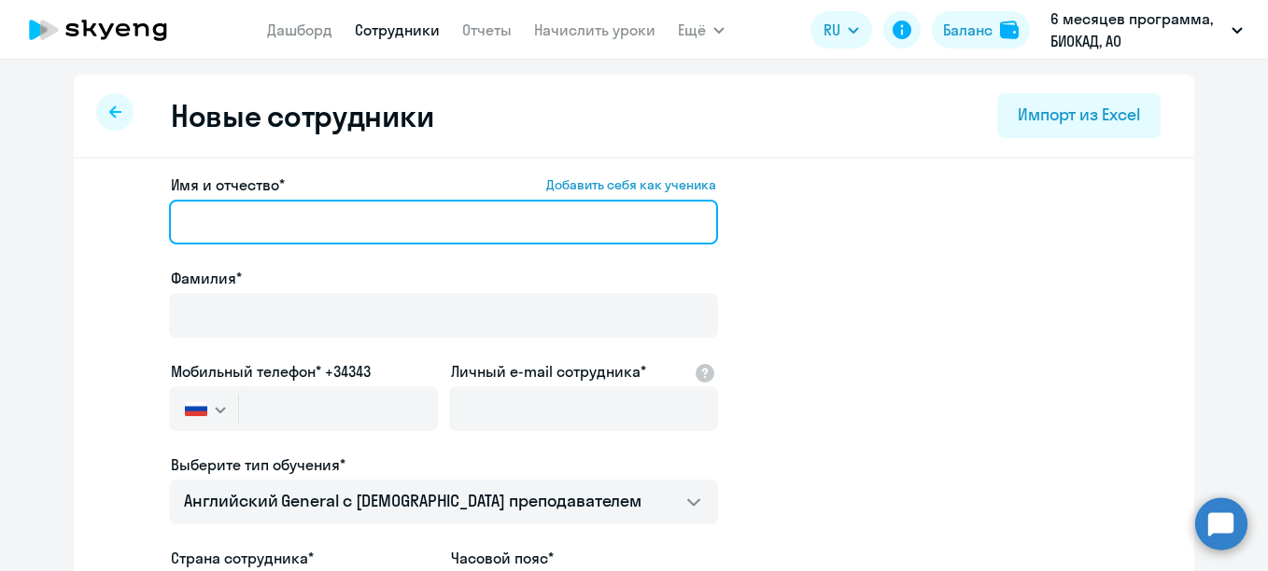
click at [347, 213] on input "Имя и отчество* Добавить себя как ученика" at bounding box center [443, 222] width 549 height 45
paste input "[PERSON_NAME]"
drag, startPoint x: 270, startPoint y: 219, endPoint x: 182, endPoint y: 217, distance: 87.8
click at [182, 217] on input "[PERSON_NAME]" at bounding box center [443, 222] width 549 height 45
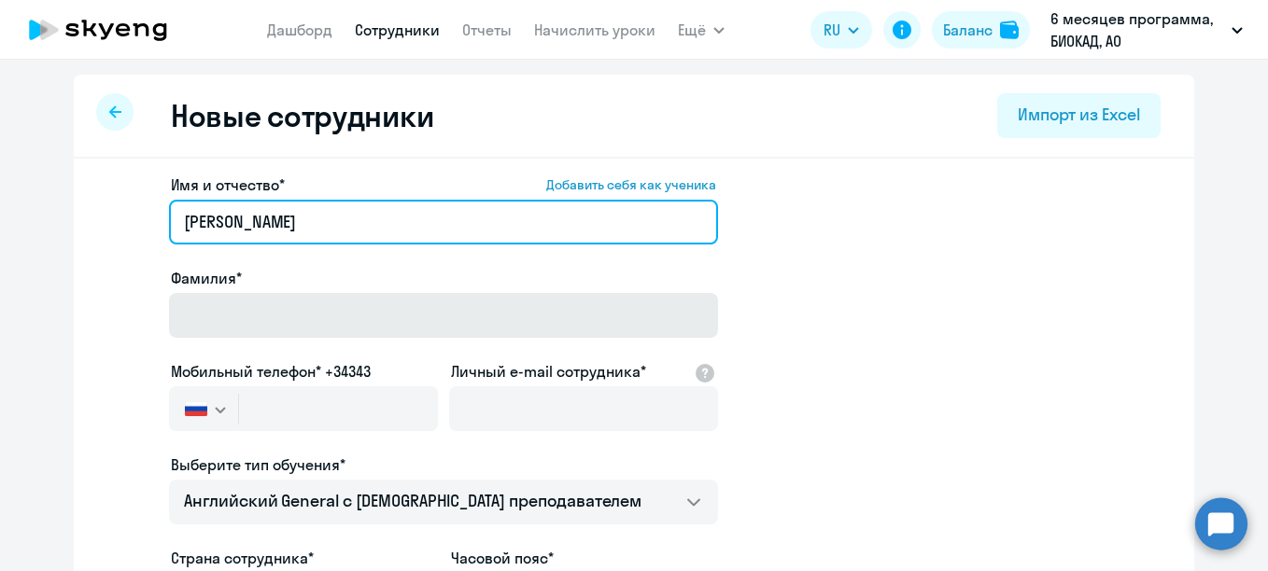
type input "[PERSON_NAME]"
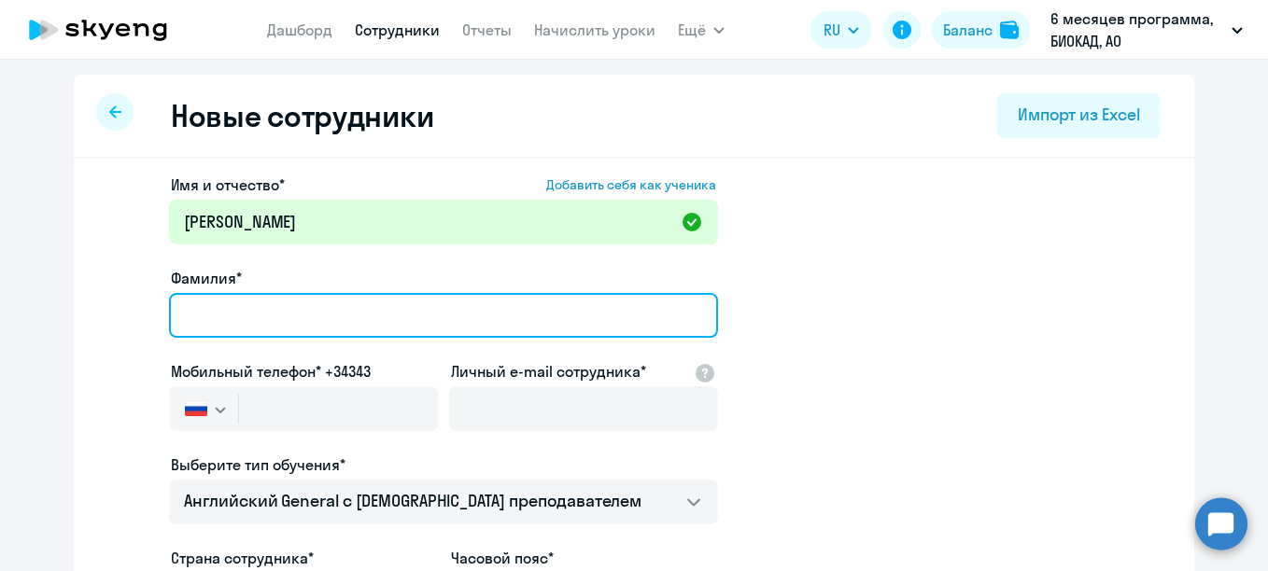
click at [217, 313] on input "Фамилия*" at bounding box center [443, 315] width 549 height 45
paste input "[PERSON_NAME]"
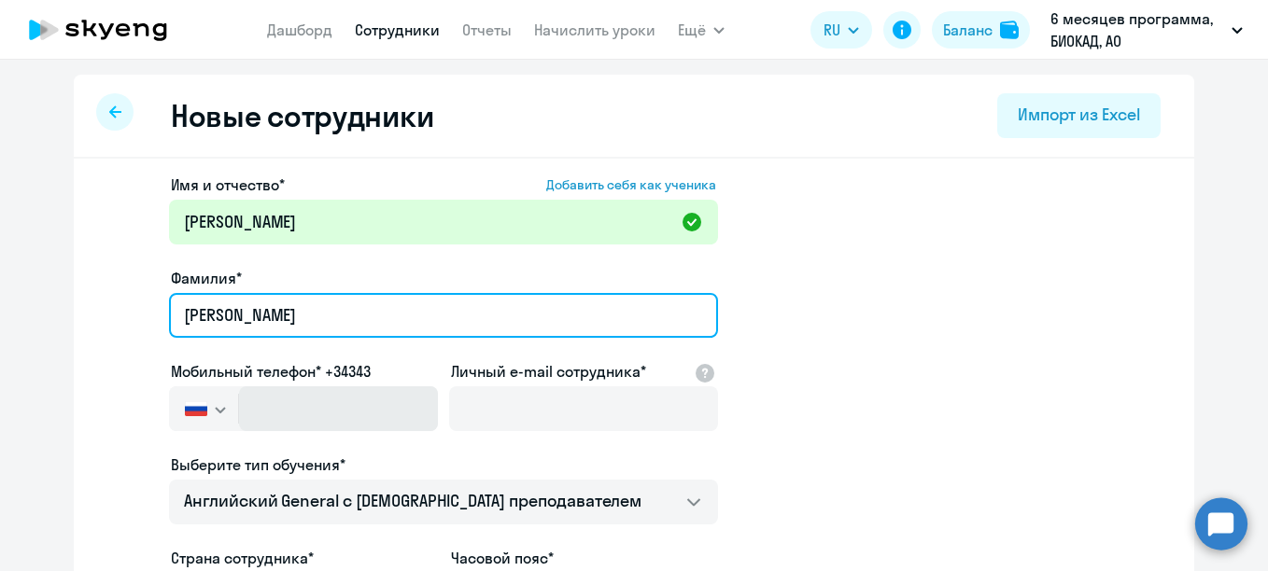
type input "[PERSON_NAME]"
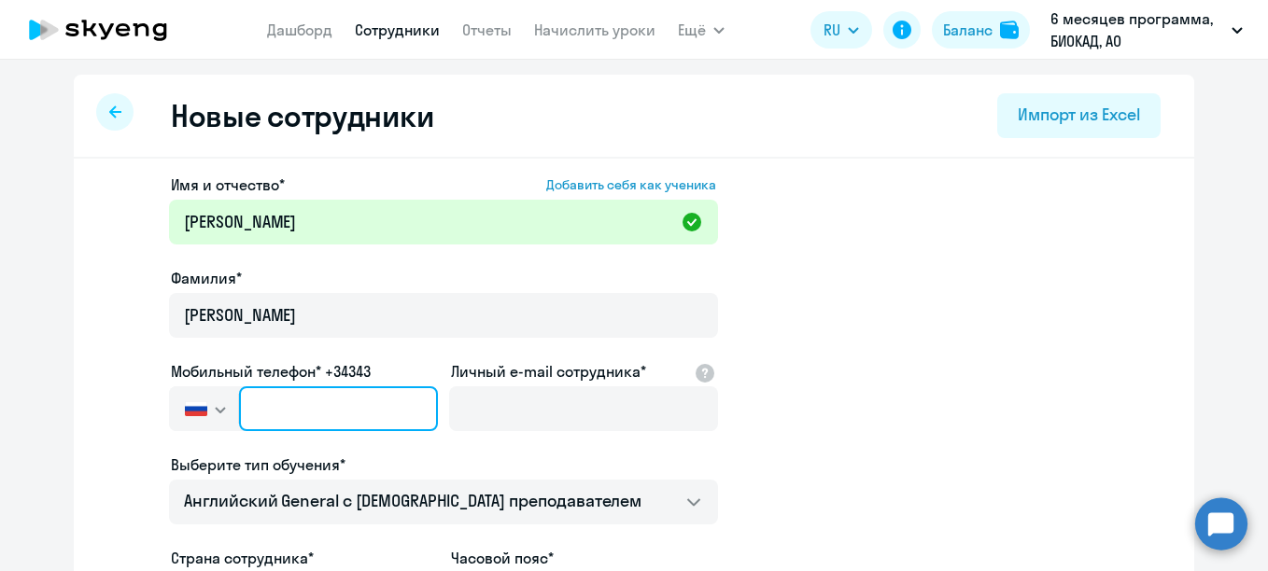
click at [339, 412] on input "text" at bounding box center [338, 408] width 199 height 45
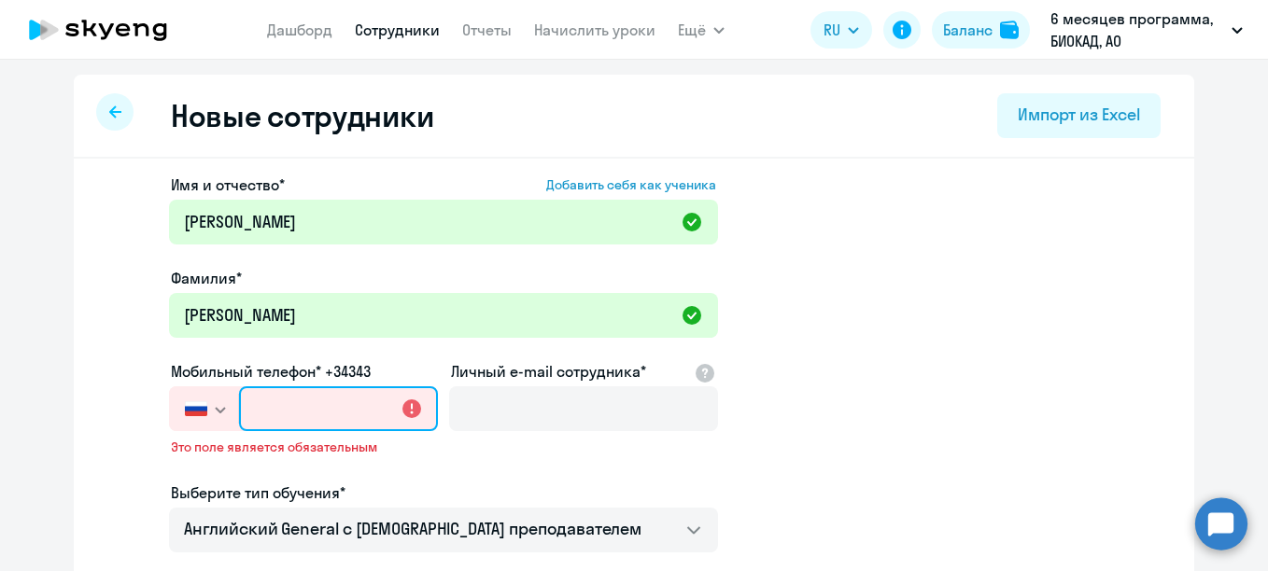
paste input "[PHONE_NUMBER]"
type input "[PHONE_NUMBER]"
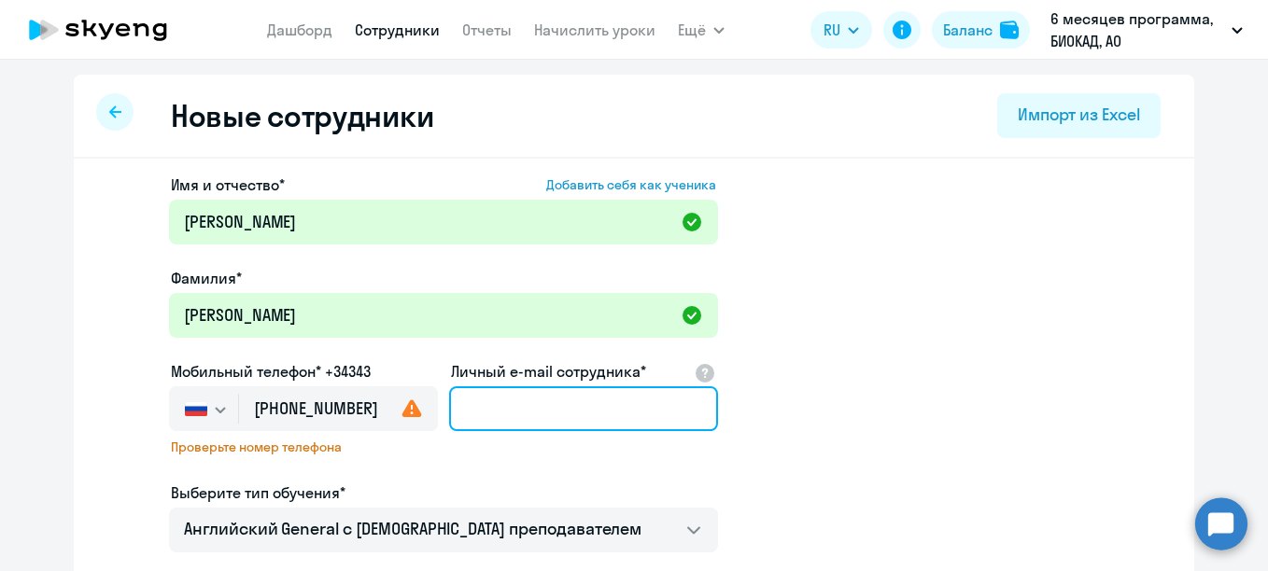
click at [500, 412] on input "Личный e-mail сотрудника*" at bounding box center [583, 408] width 269 height 45
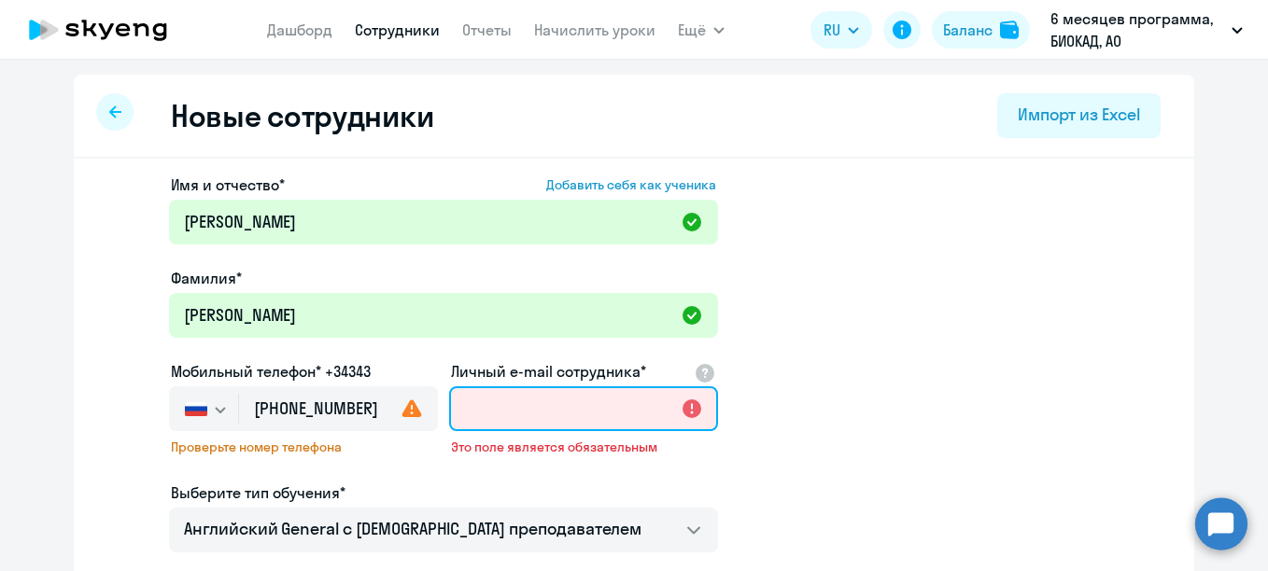
paste input "[EMAIL_ADDRESS][DOMAIN_NAME]"
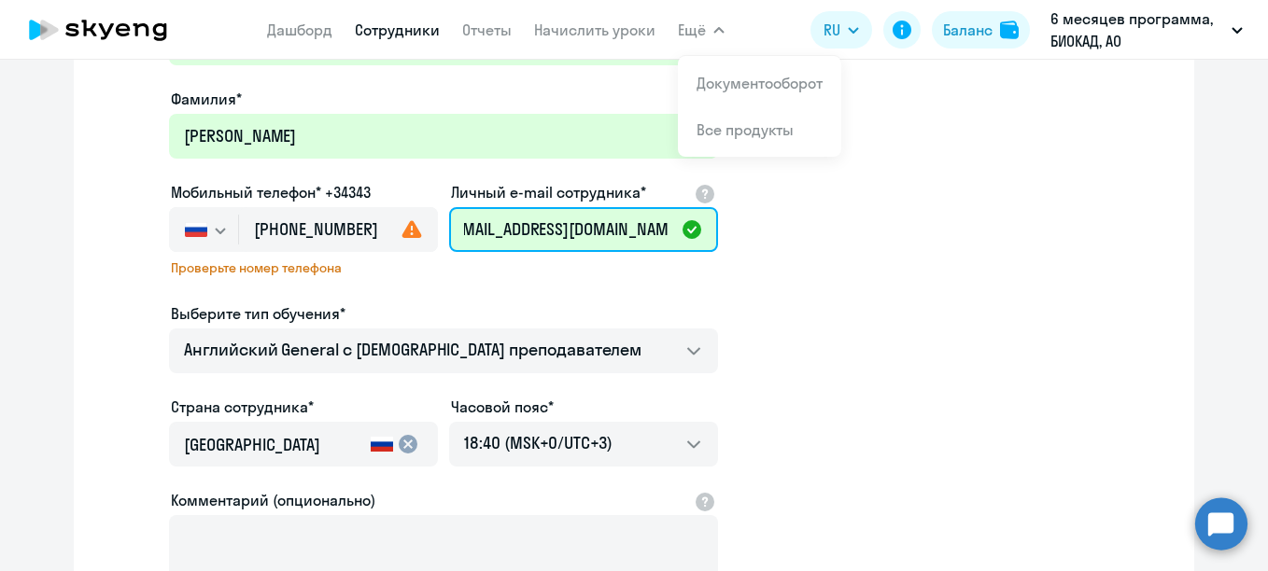
scroll to position [187, 0]
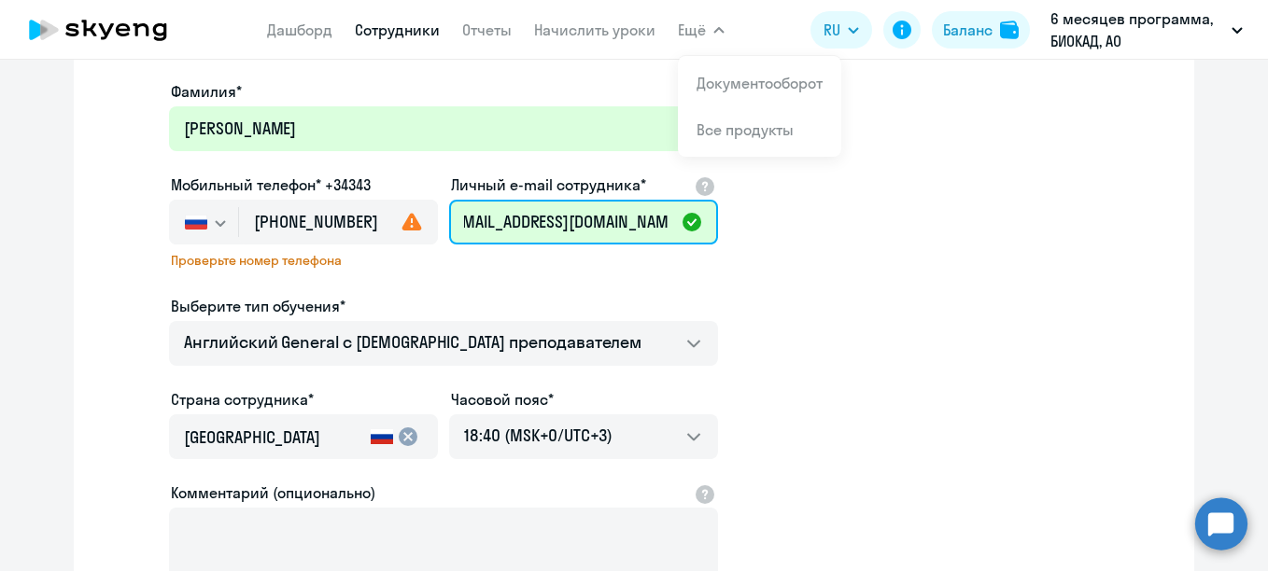
type input "[EMAIL_ADDRESS][DOMAIN_NAME]"
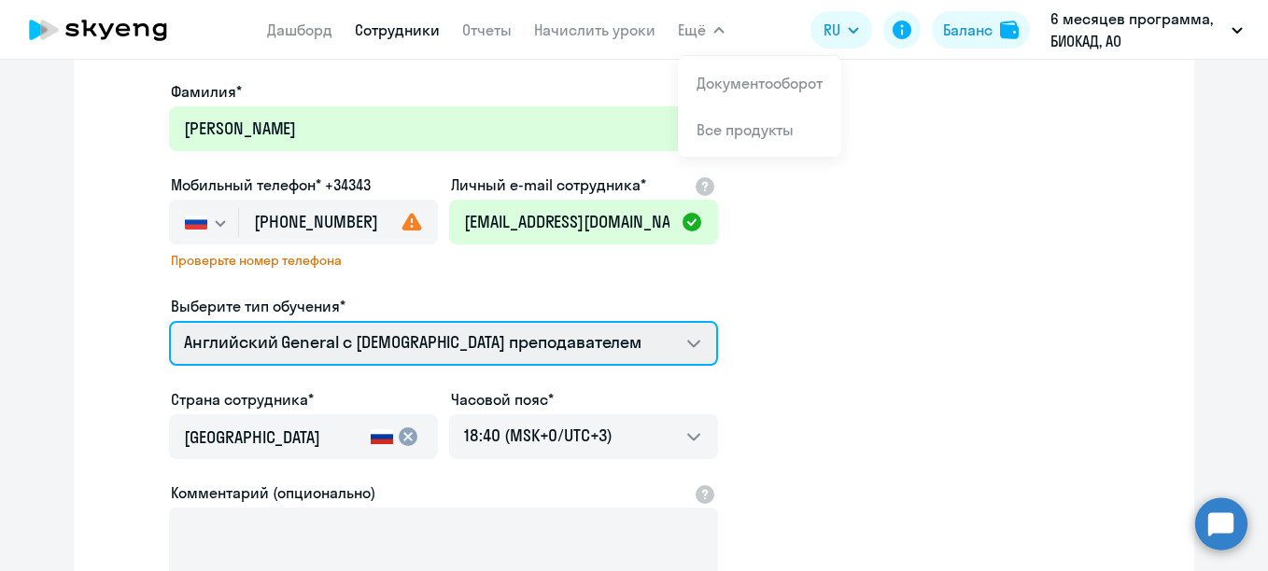
click at [423, 328] on select "Премиум [DEMOGRAPHIC_DATA] с русскоговорящим преподавателем Английский General …" at bounding box center [443, 343] width 549 height 45
select select "english_adult_not_native_speaker_premium"
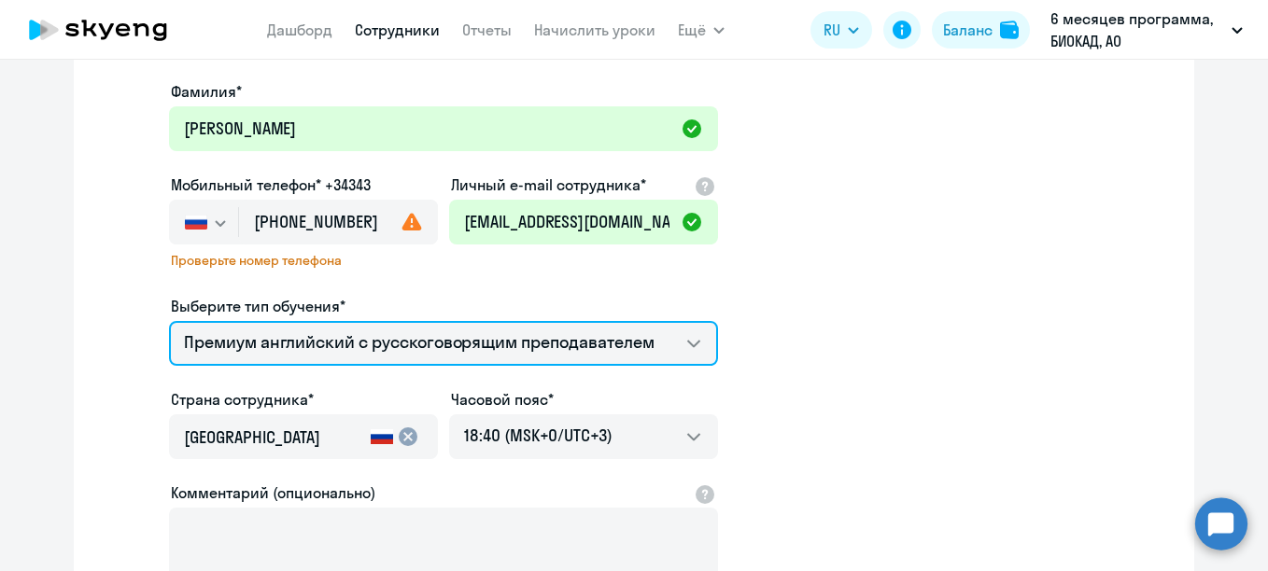
click at [169, 321] on select "Премиум [DEMOGRAPHIC_DATA] с русскоговорящим преподавателем Английский General …" at bounding box center [443, 343] width 549 height 45
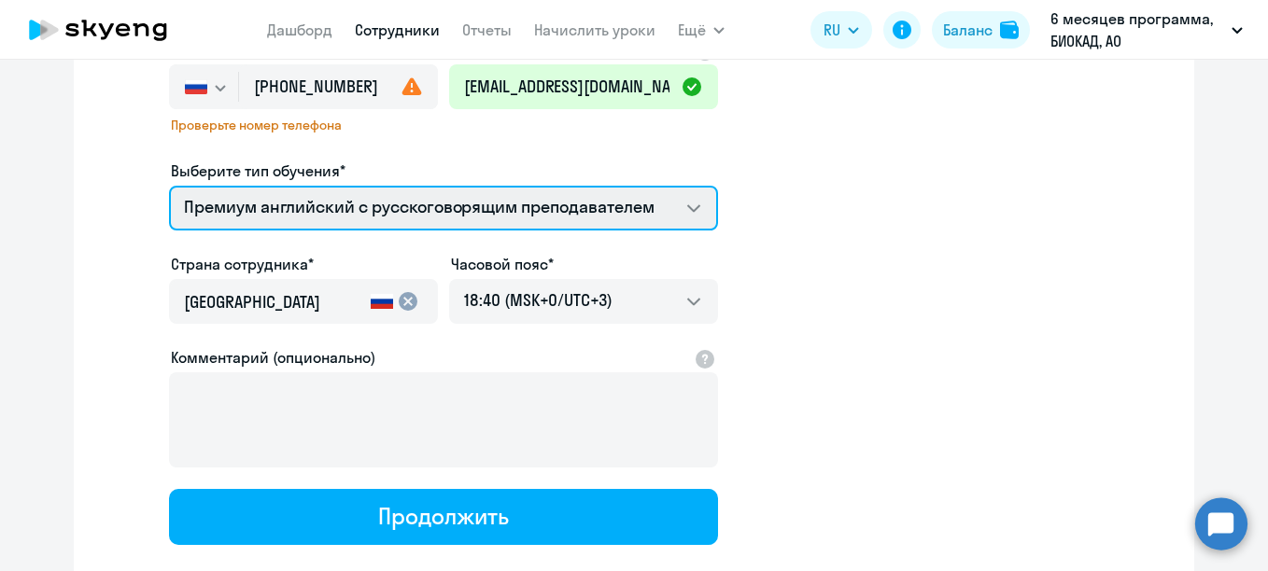
scroll to position [435, 0]
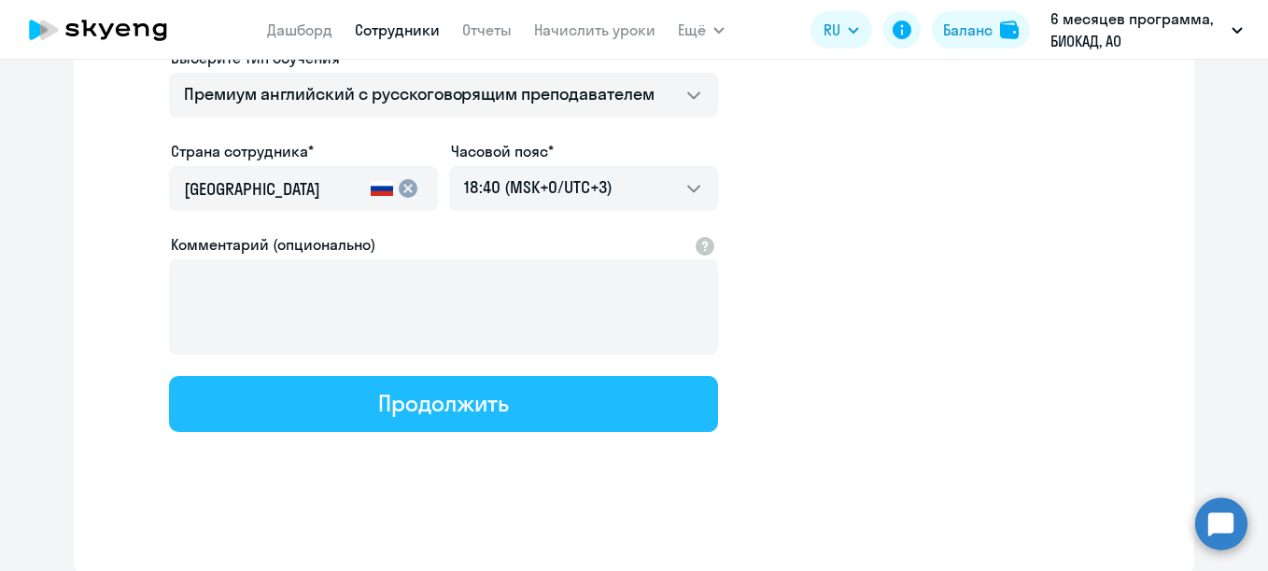
click at [432, 412] on div "Продолжить" at bounding box center [443, 403] width 130 height 30
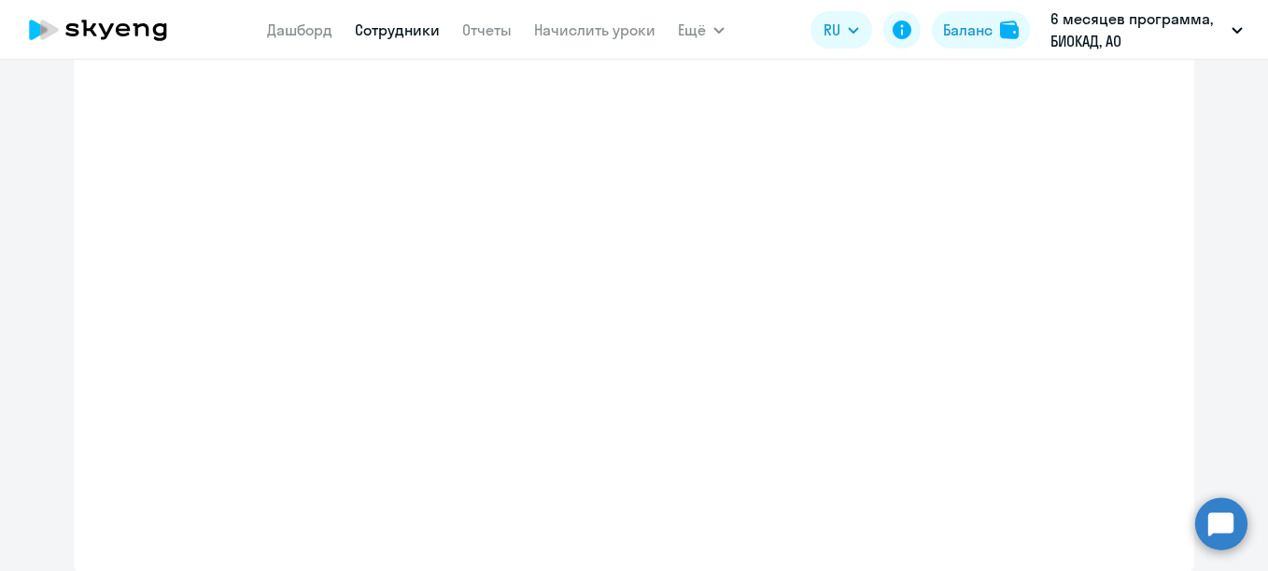
select select "english_adult_not_native_speaker_premium"
select select "3"
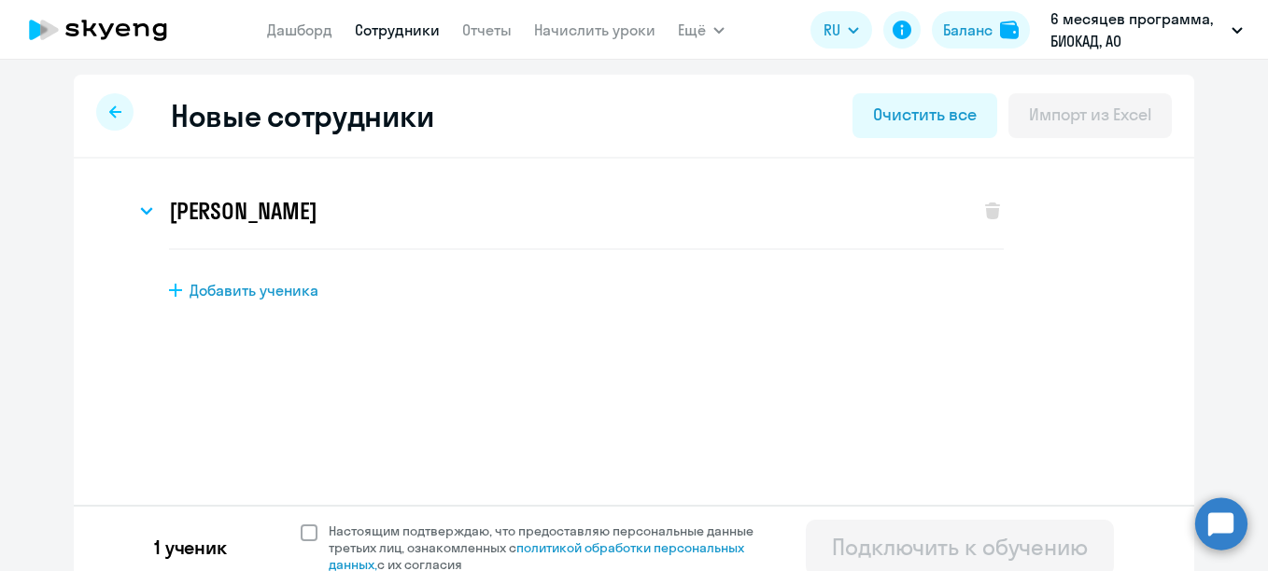
click at [379, 538] on span "Настоящим подтверждаю, что предоставляю персональные данные третьих лиц, ознако…" at bounding box center [552, 548] width 447 height 50
click at [301, 523] on input "Настоящим подтверждаю, что предоставляю персональные данные третьих лиц, ознако…" at bounding box center [300, 522] width 1 height 1
checkbox input "true"
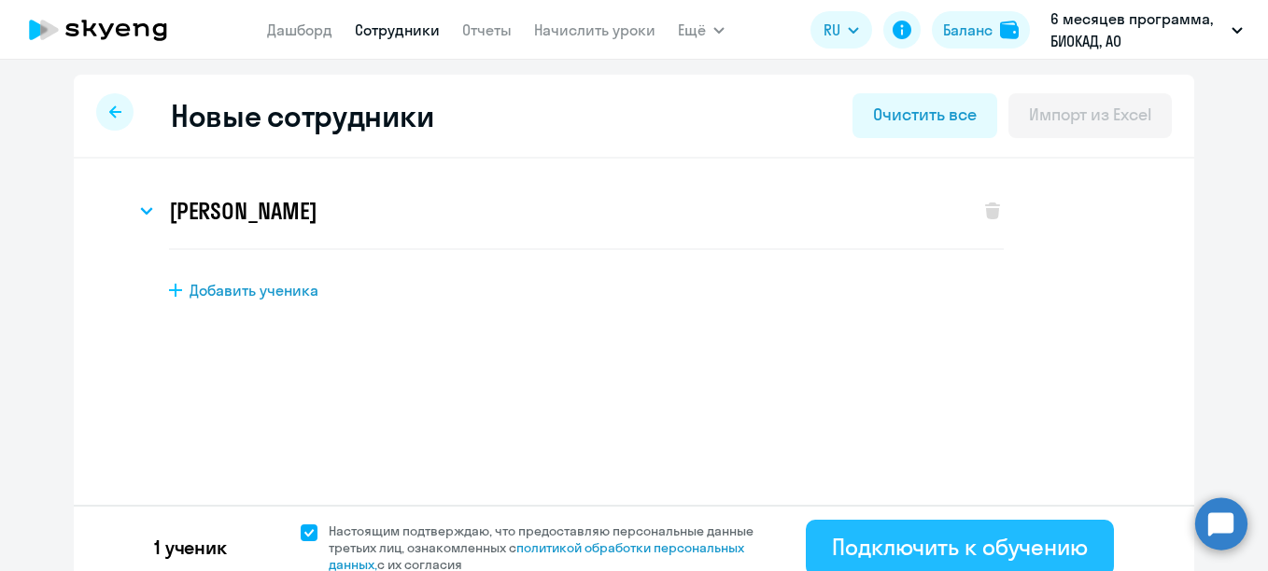
click at [832, 541] on div "Подключить к обучению" at bounding box center [960, 547] width 256 height 30
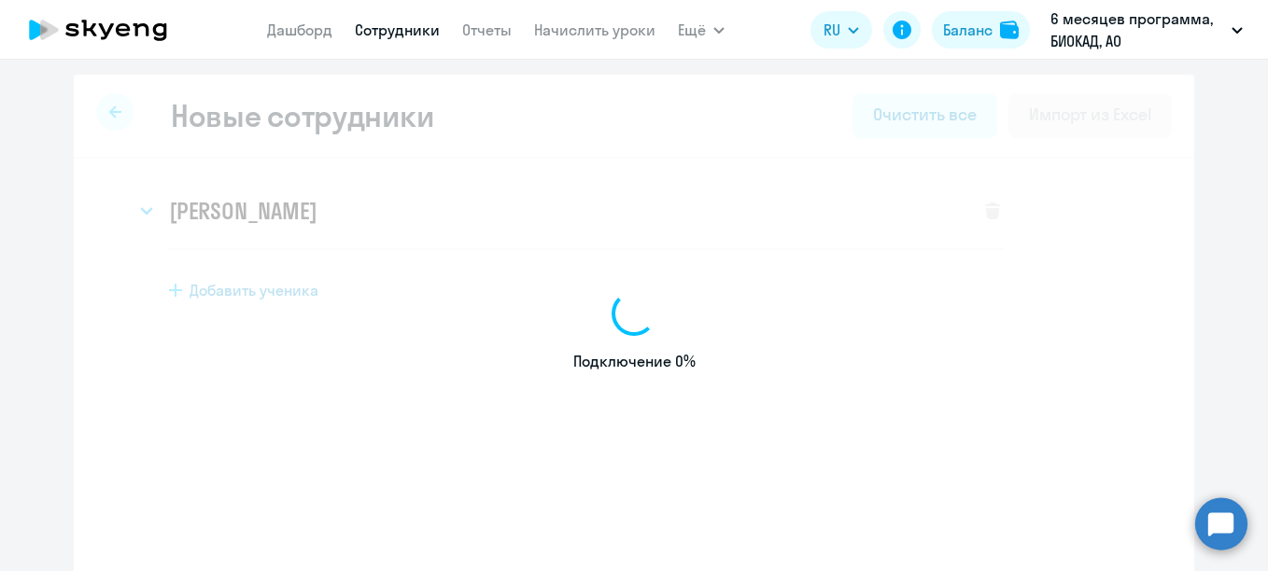
select select "english_adult_not_native_speaker"
select select "3"
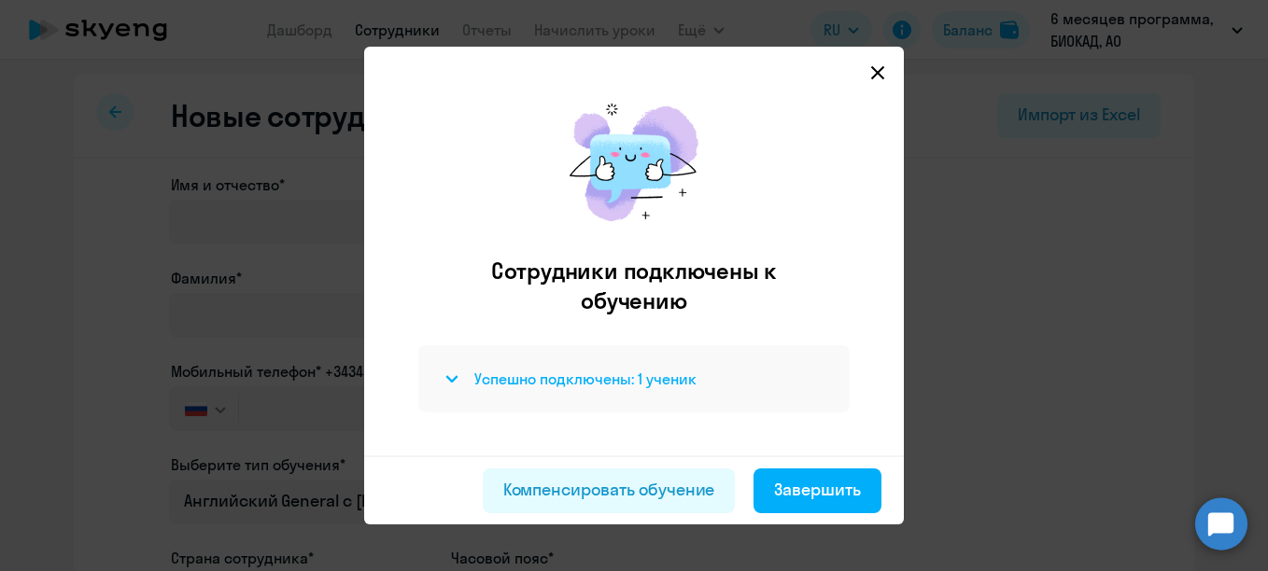
click at [643, 379] on h4 "Успешно подключены: 1 ученик" at bounding box center [585, 379] width 222 height 21
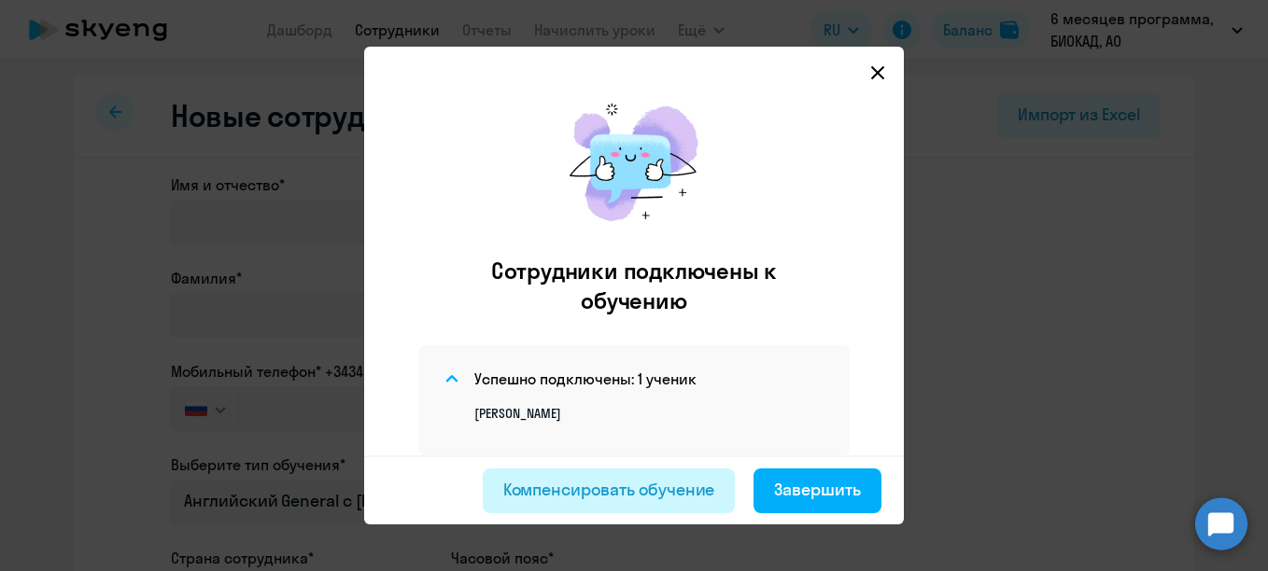
click at [607, 491] on div "Компенсировать обучение" at bounding box center [609, 490] width 212 height 24
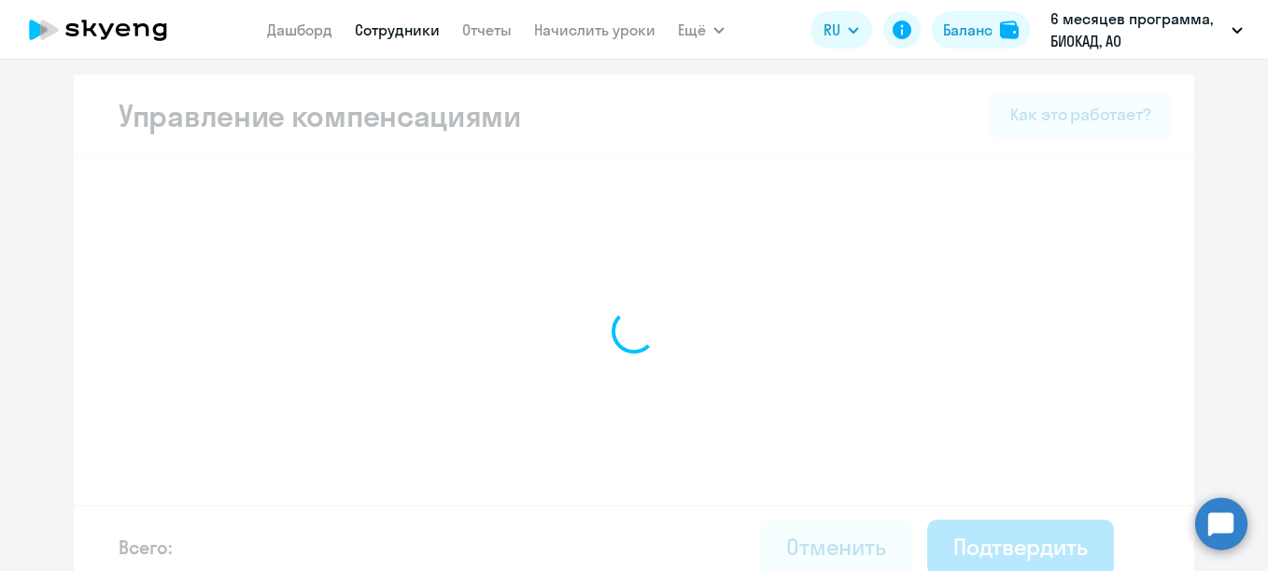
select select "MONTHLY"
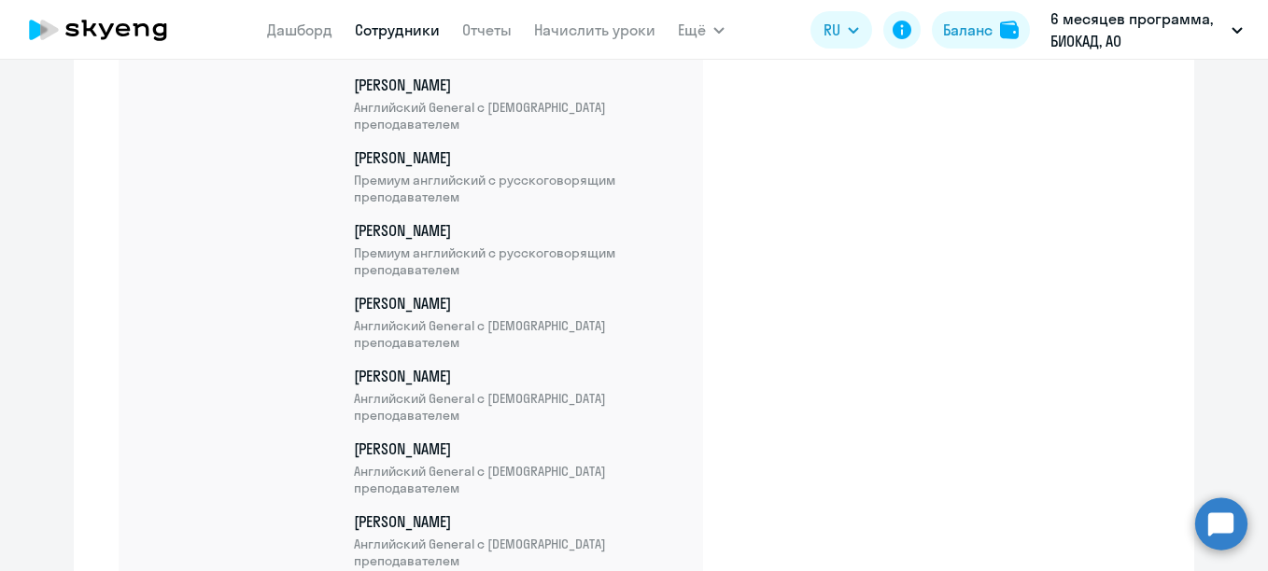
scroll to position [6405, 0]
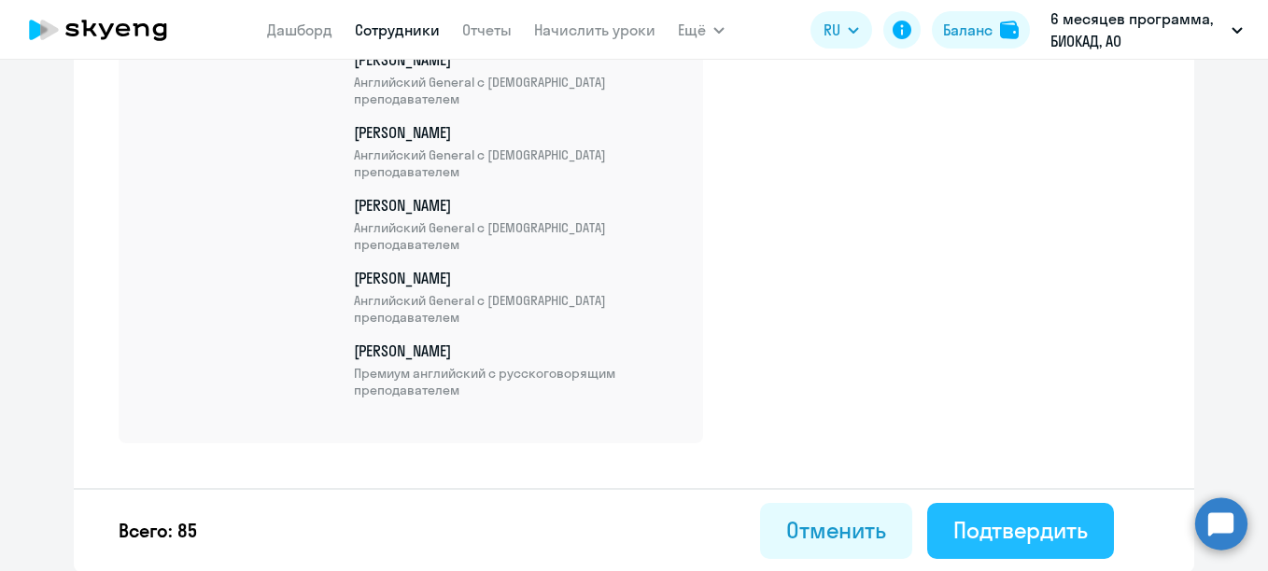
click at [1070, 515] on div "Подтвердить" at bounding box center [1020, 530] width 134 height 30
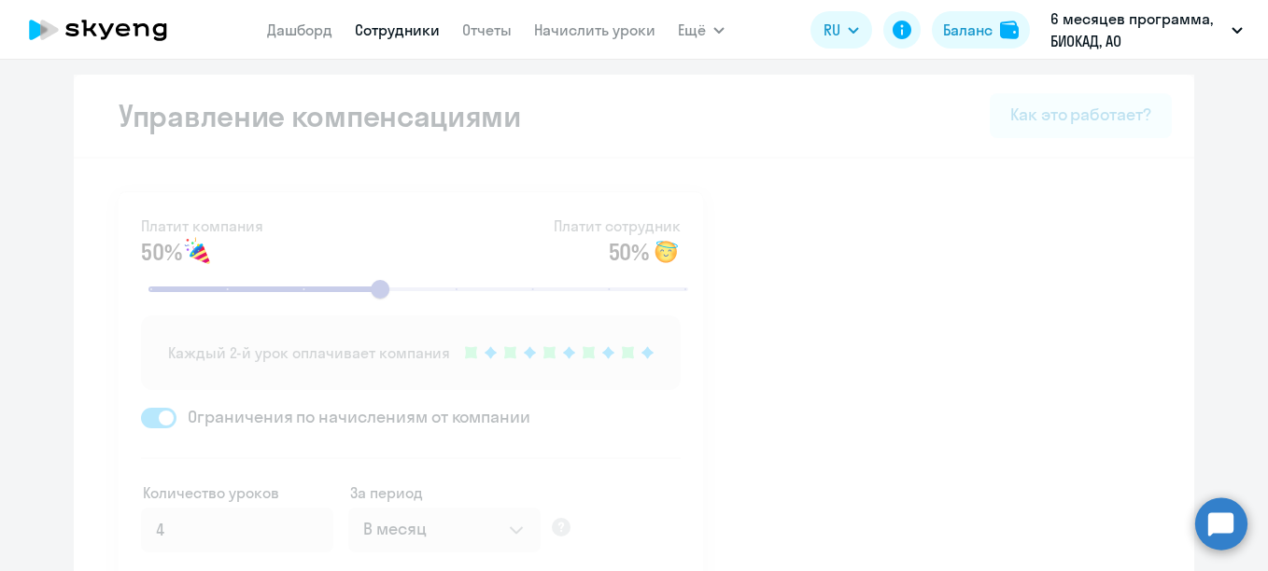
select select "30"
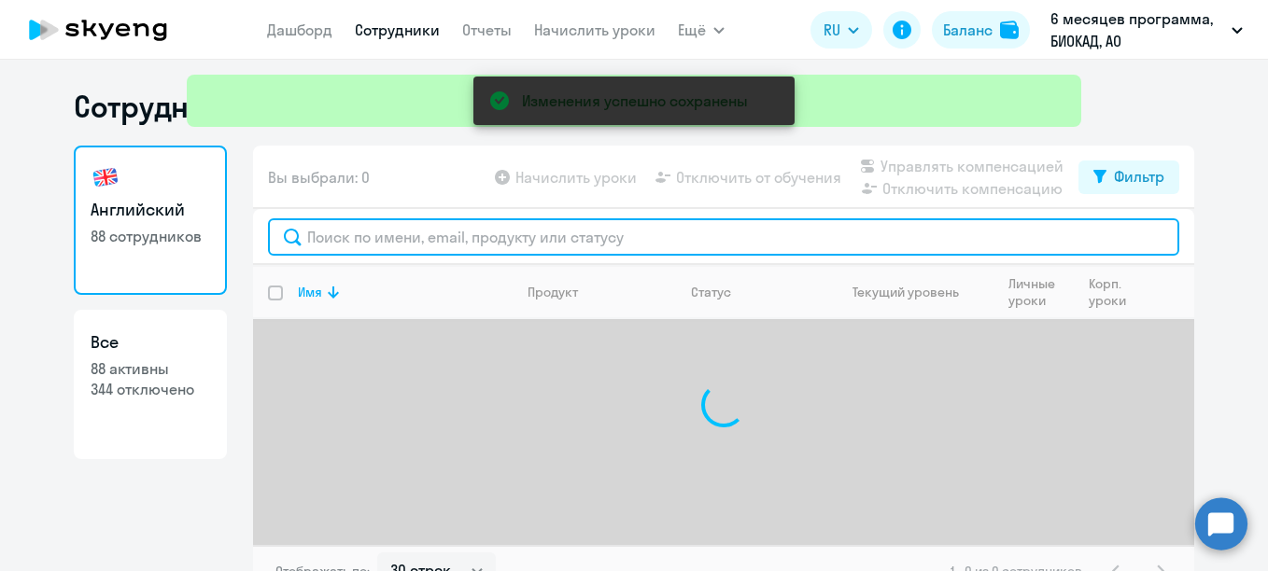
click at [424, 246] on input "text" at bounding box center [723, 236] width 911 height 37
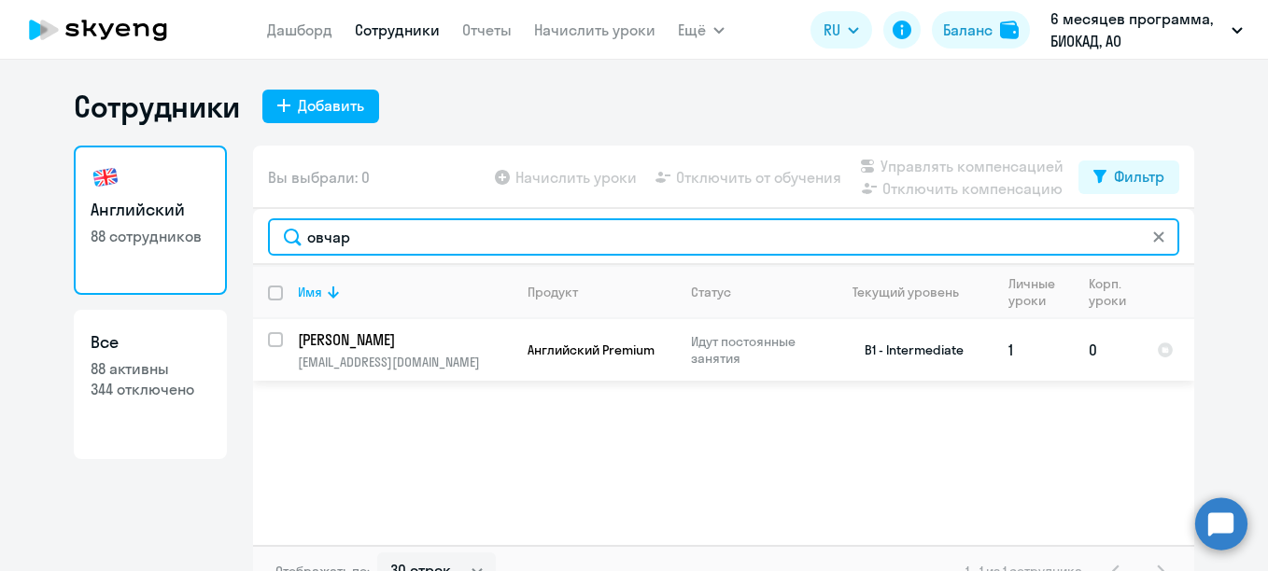
type input "овчар"
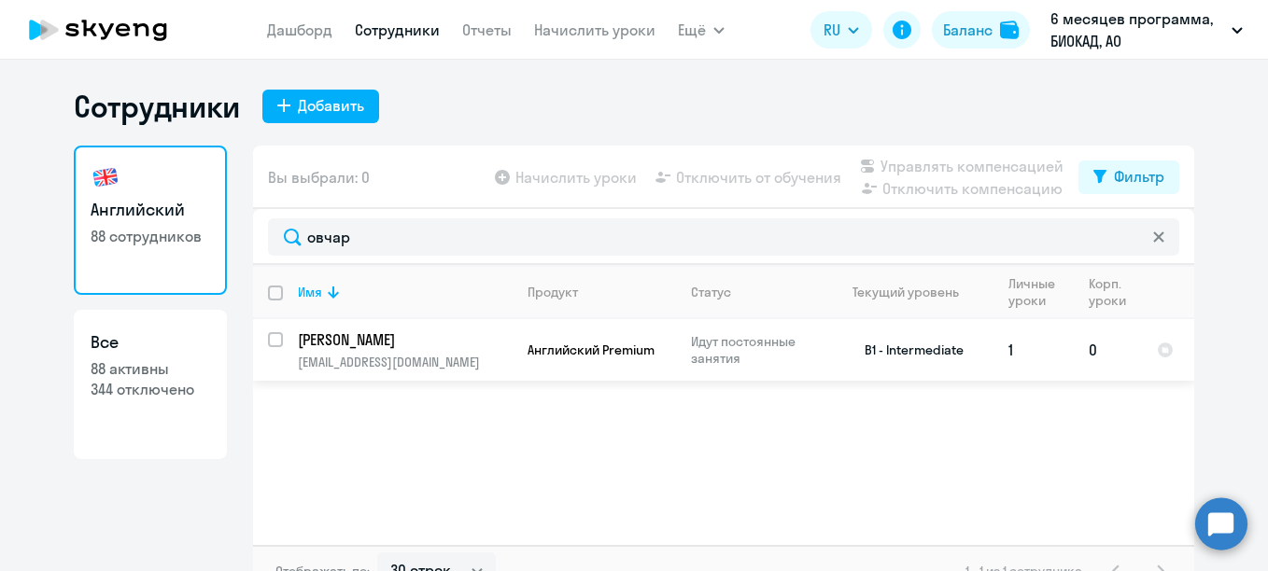
click at [272, 340] on input "select row 13832620" at bounding box center [286, 350] width 37 height 37
checkbox input "true"
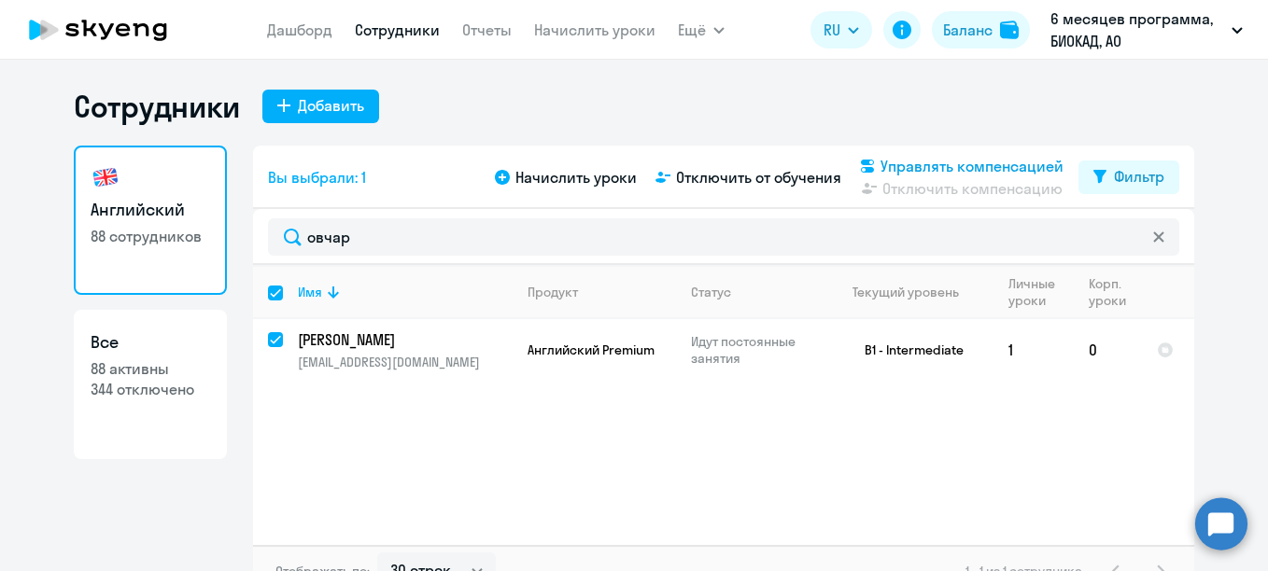
click at [958, 173] on span "Управлять компенсацией" at bounding box center [971, 166] width 183 height 22
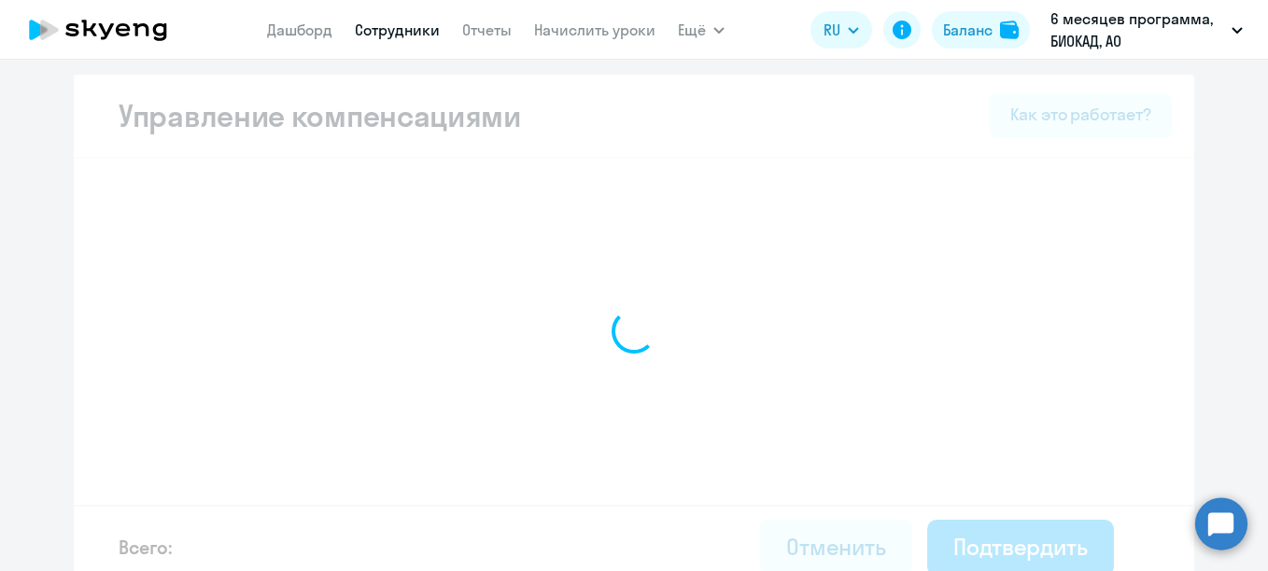
select select "MONTHLY"
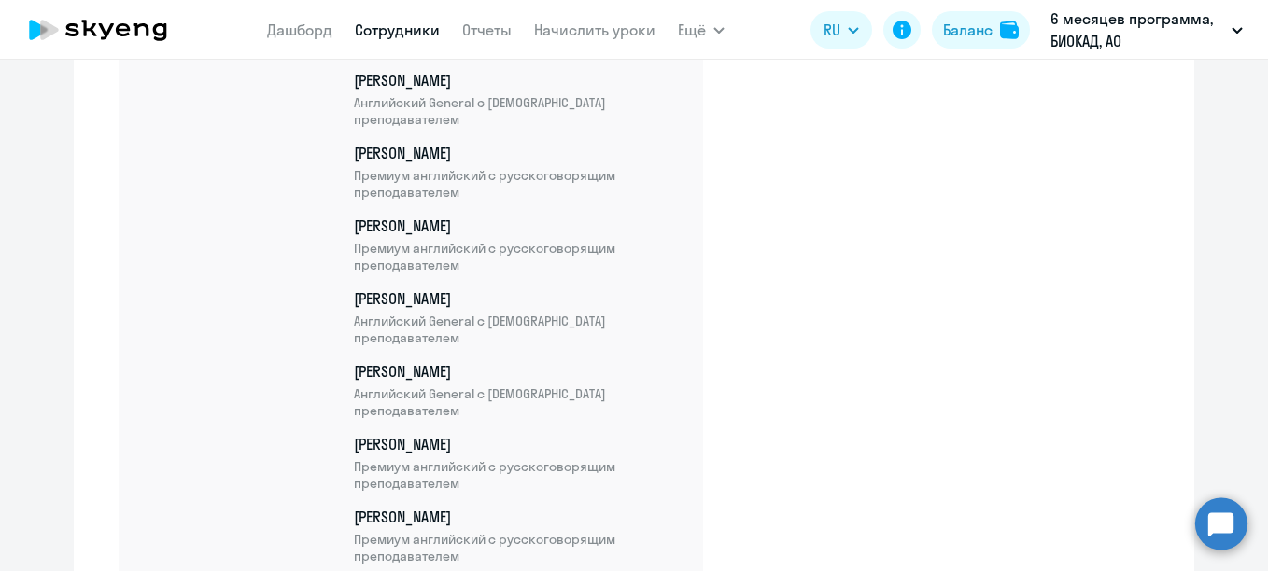
scroll to position [6539, 0]
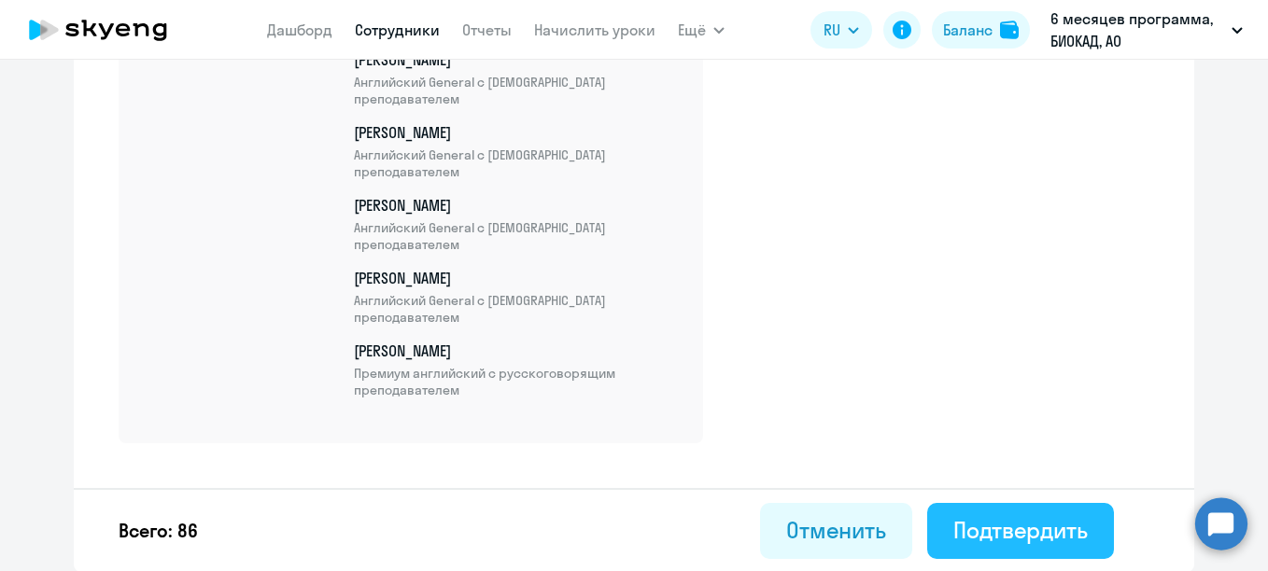
click at [1012, 521] on div "Подтвердить" at bounding box center [1020, 530] width 134 height 30
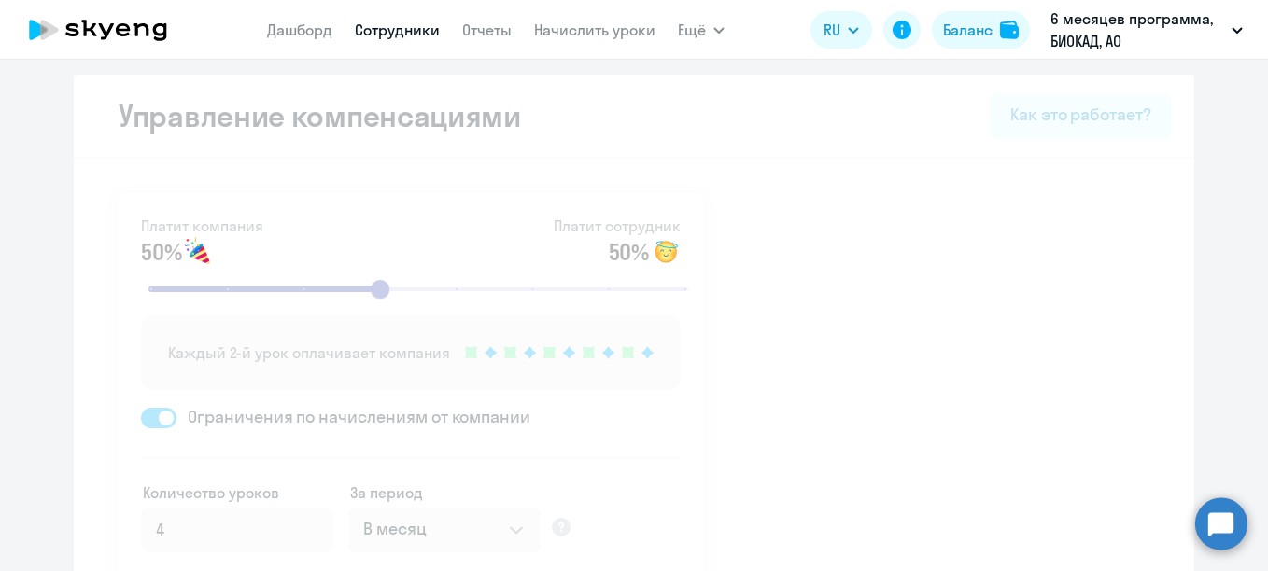
select select "30"
